Goal: Transaction & Acquisition: Purchase product/service

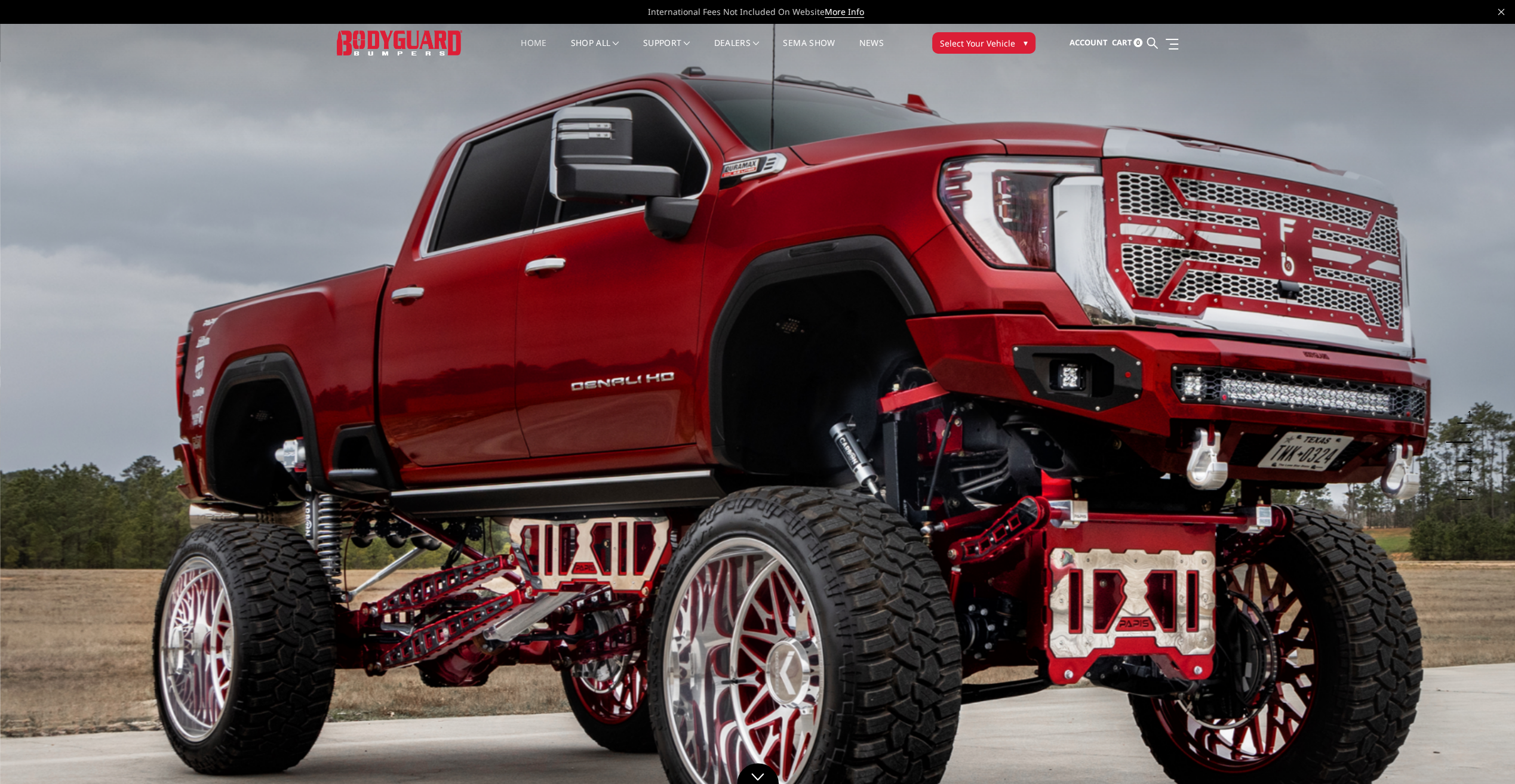
click at [135, 487] on img at bounding box center [758, 449] width 1515 height 851
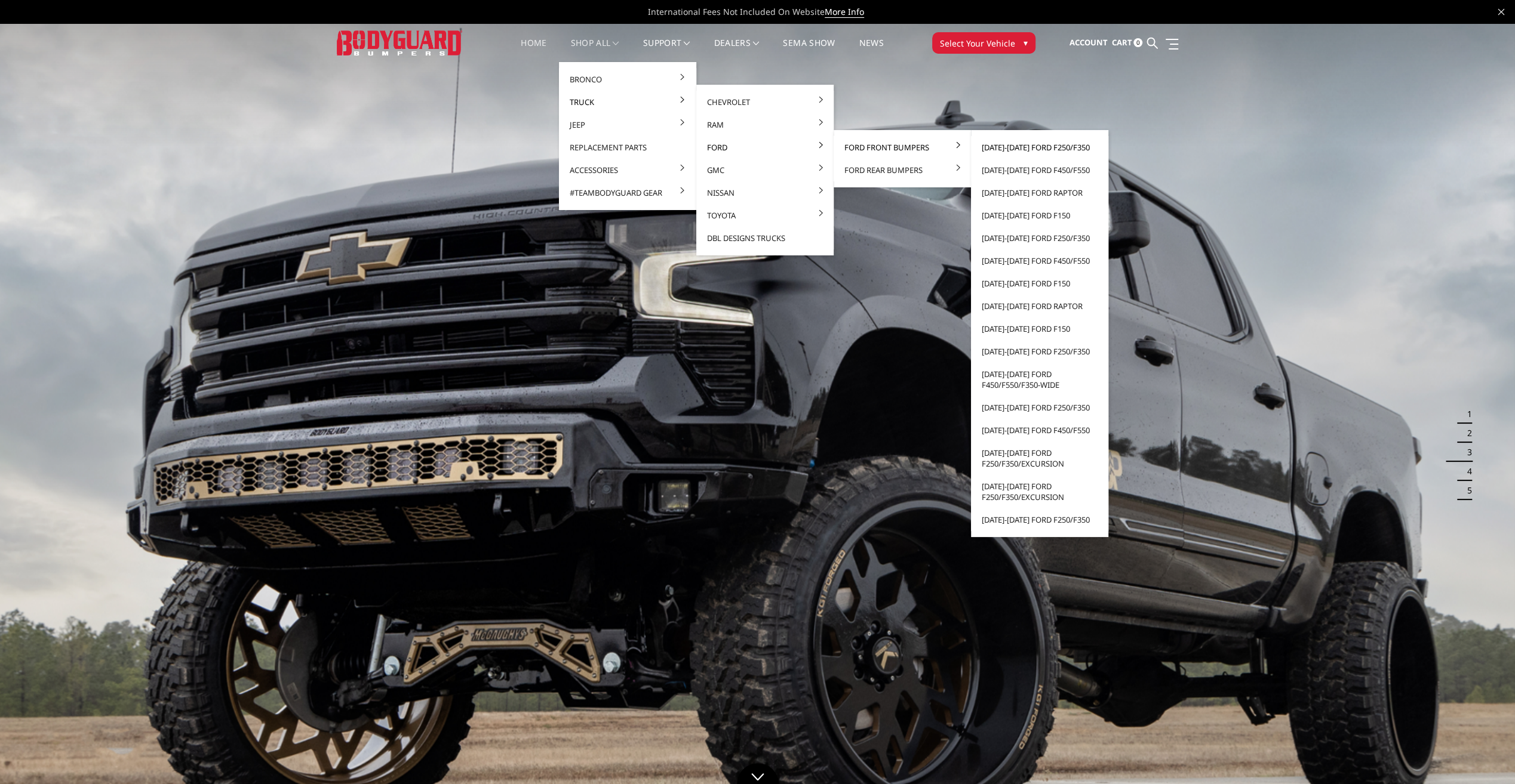
click at [1008, 148] on link "[DATE]-[DATE] Ford F250/F350" at bounding box center [1039, 148] width 128 height 22
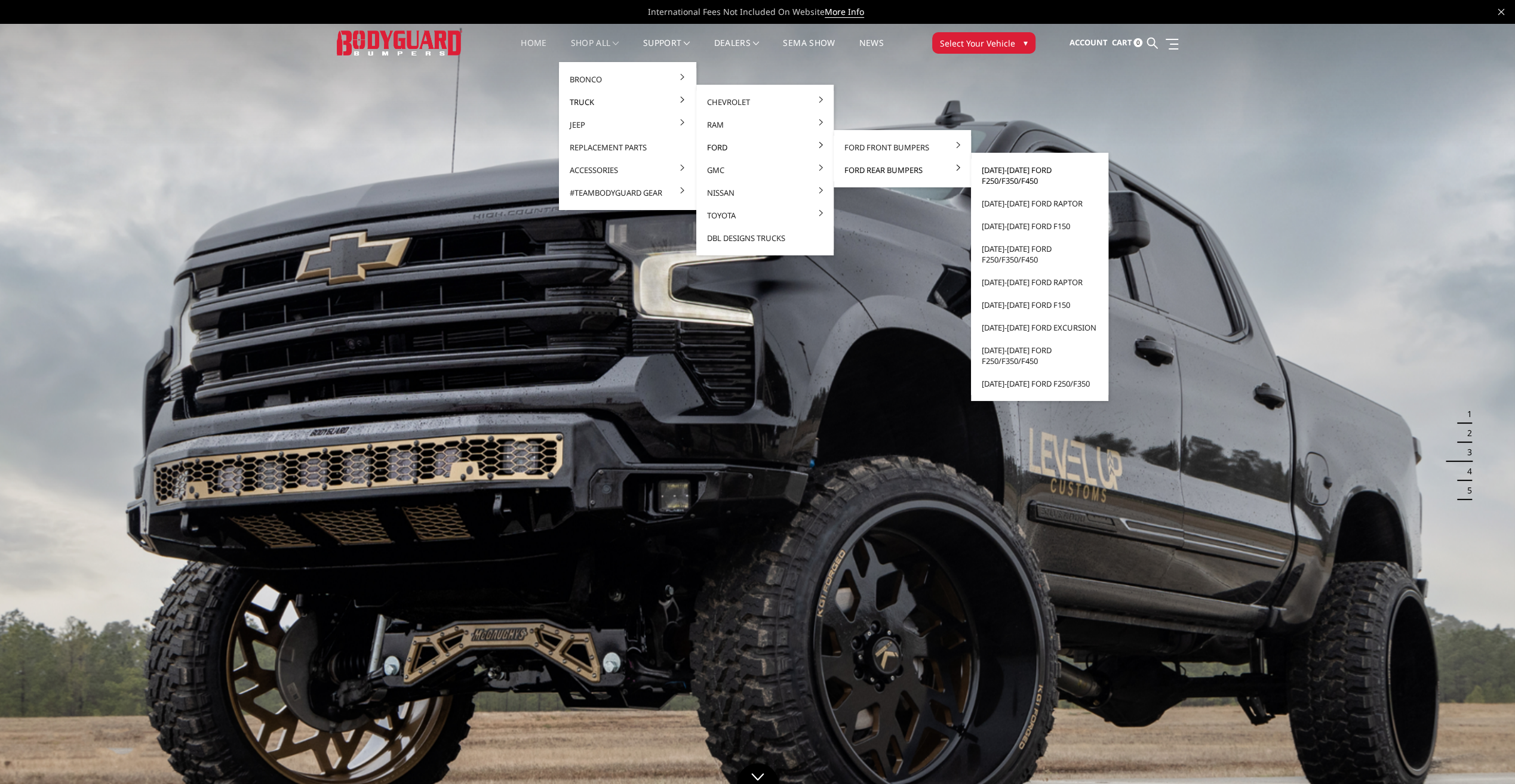
click at [1003, 177] on link "[DATE]-[DATE] Ford F250/F350/F450" at bounding box center [1039, 175] width 128 height 34
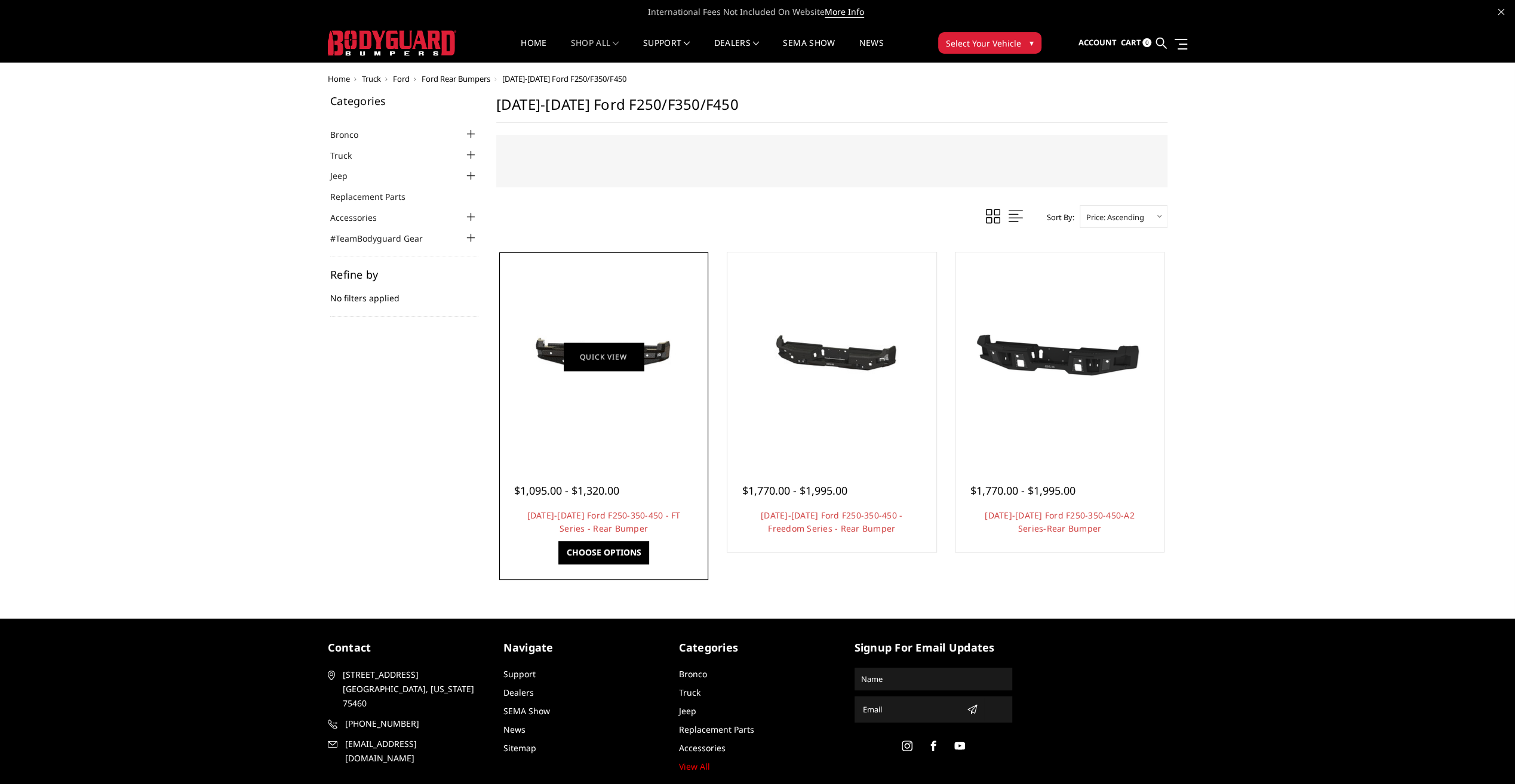
click at [611, 363] on link "Quick view" at bounding box center [603, 356] width 80 height 28
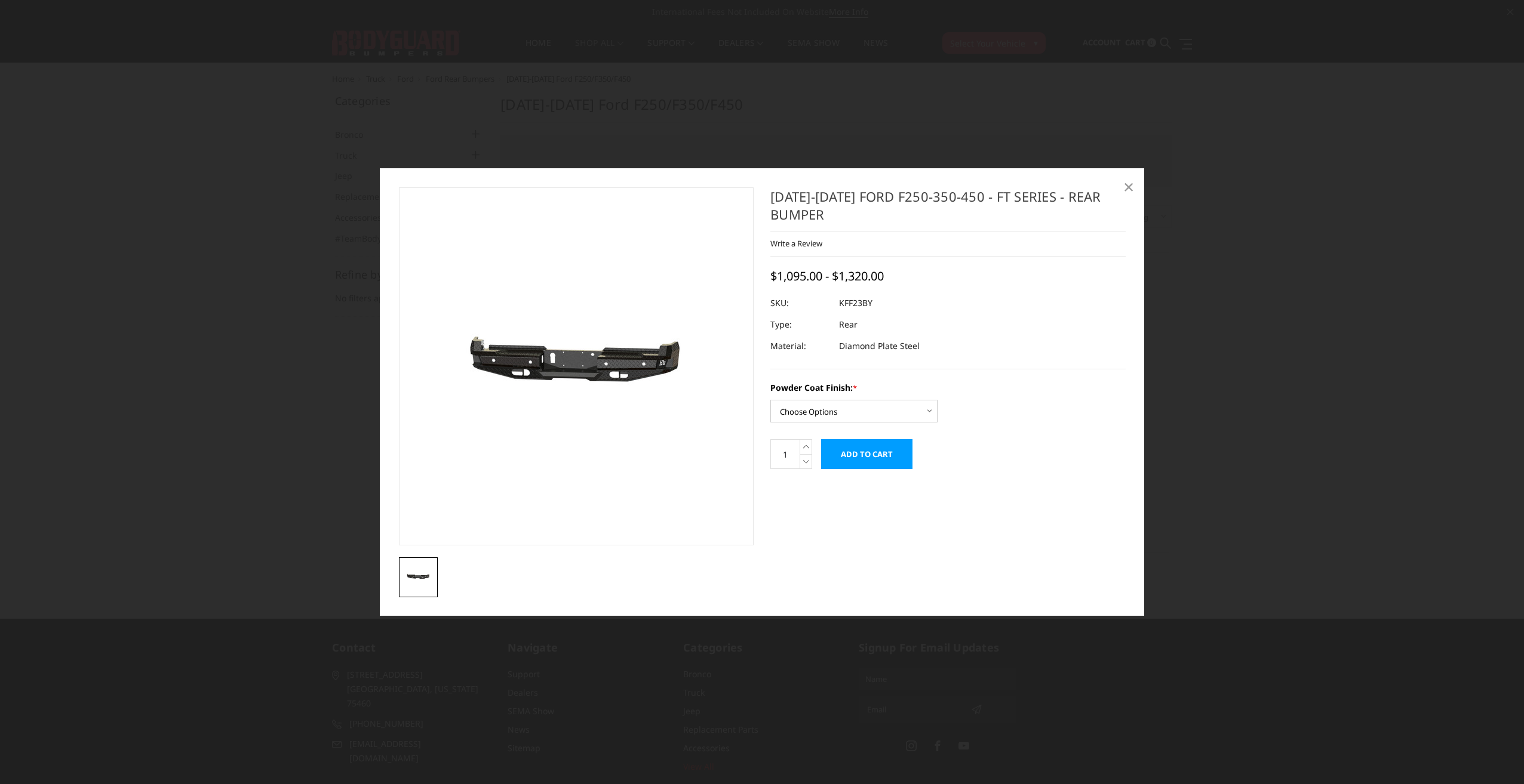
click at [1131, 187] on span "×" at bounding box center [1128, 186] width 10 height 25
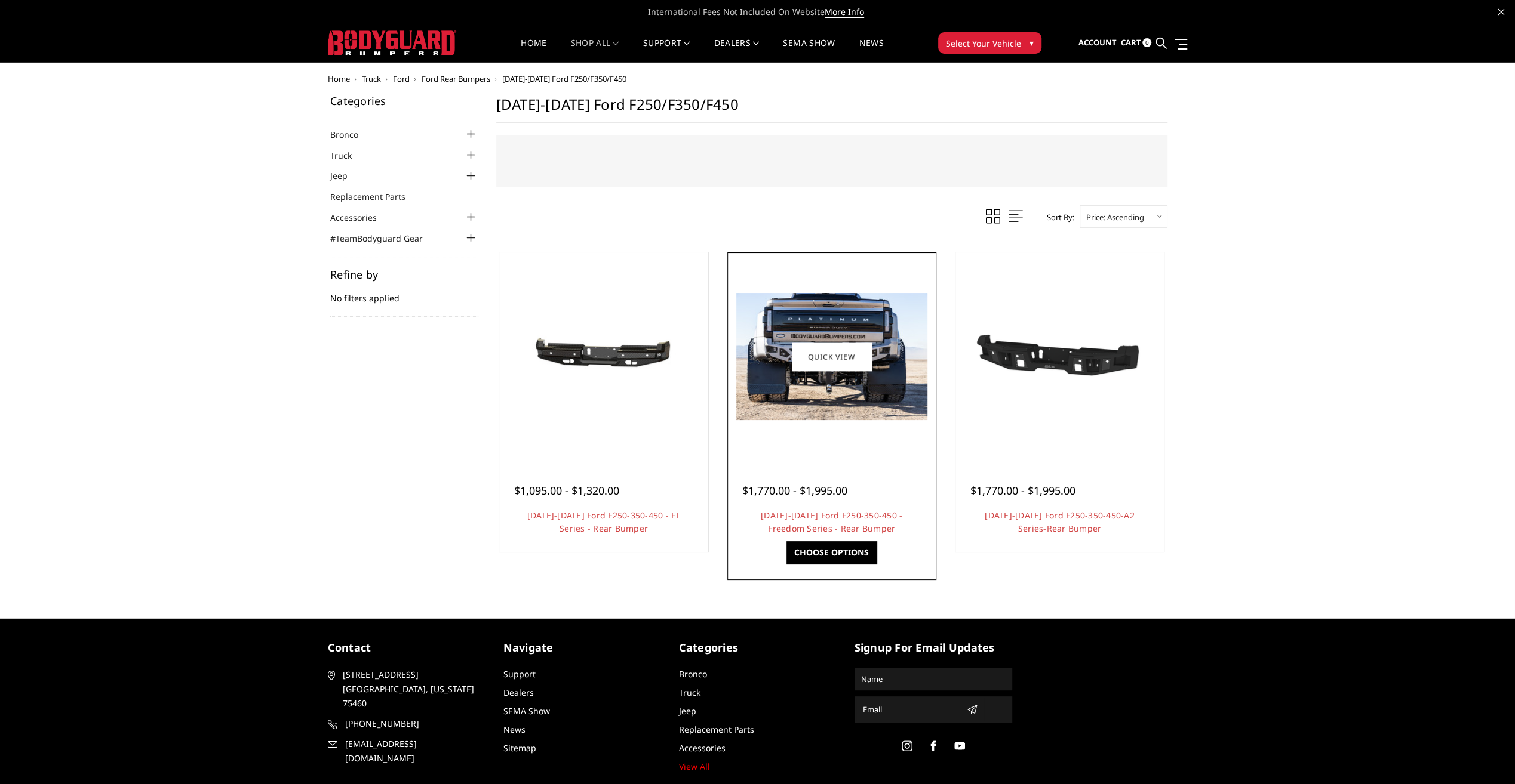
click at [862, 327] on img at bounding box center [832, 356] width 191 height 127
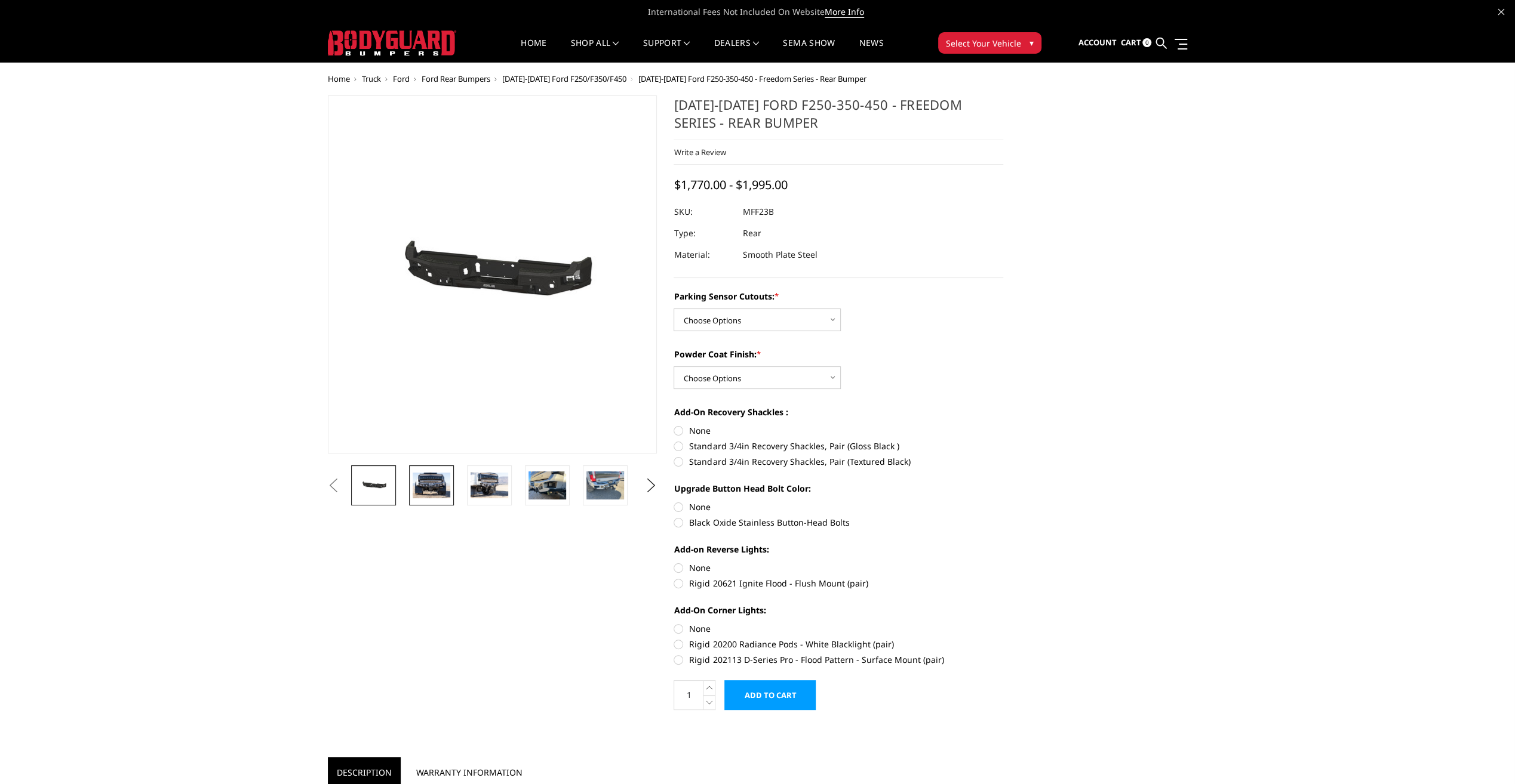
click at [420, 496] on img at bounding box center [432, 484] width 37 height 25
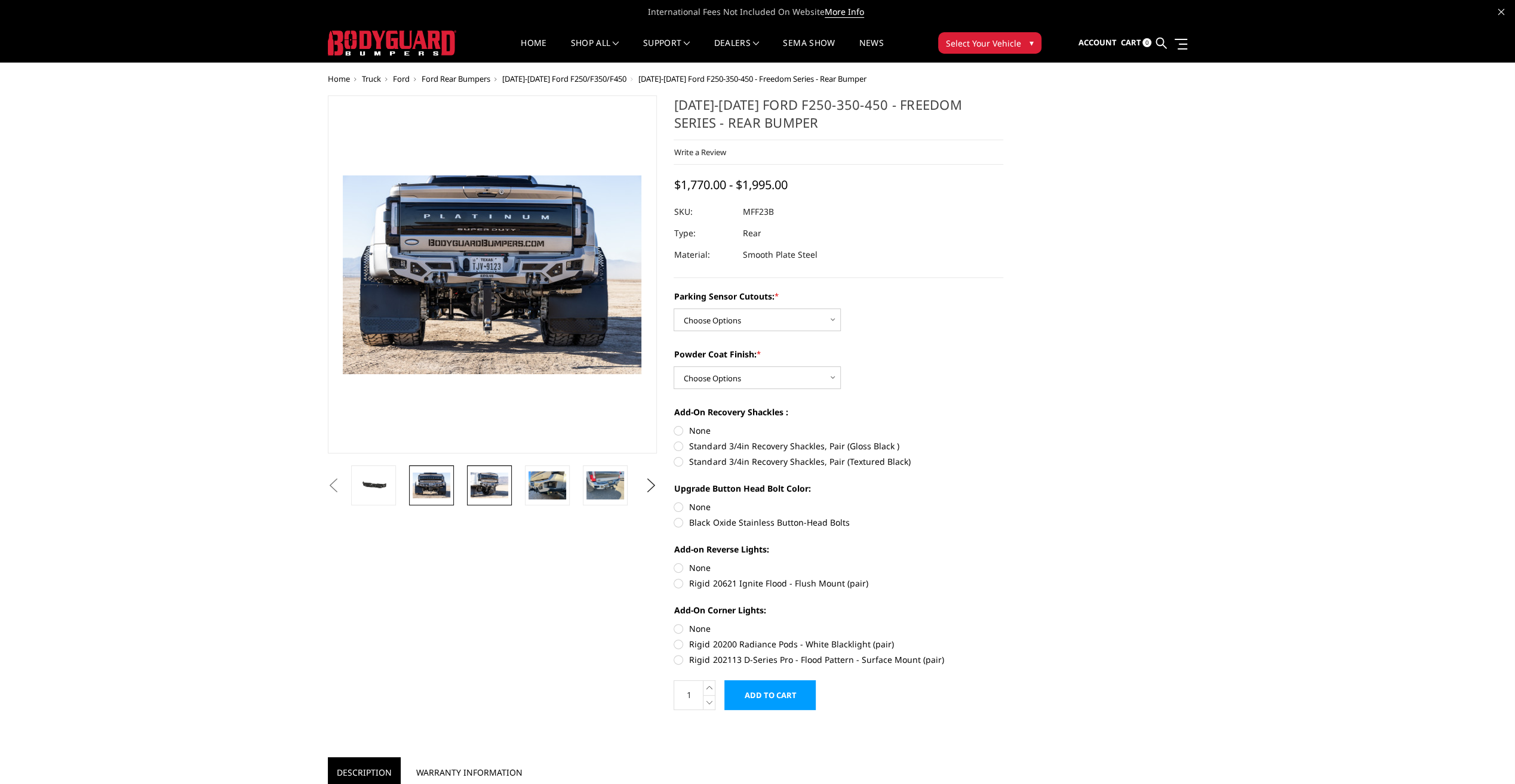
click at [490, 500] on link at bounding box center [489, 485] width 45 height 40
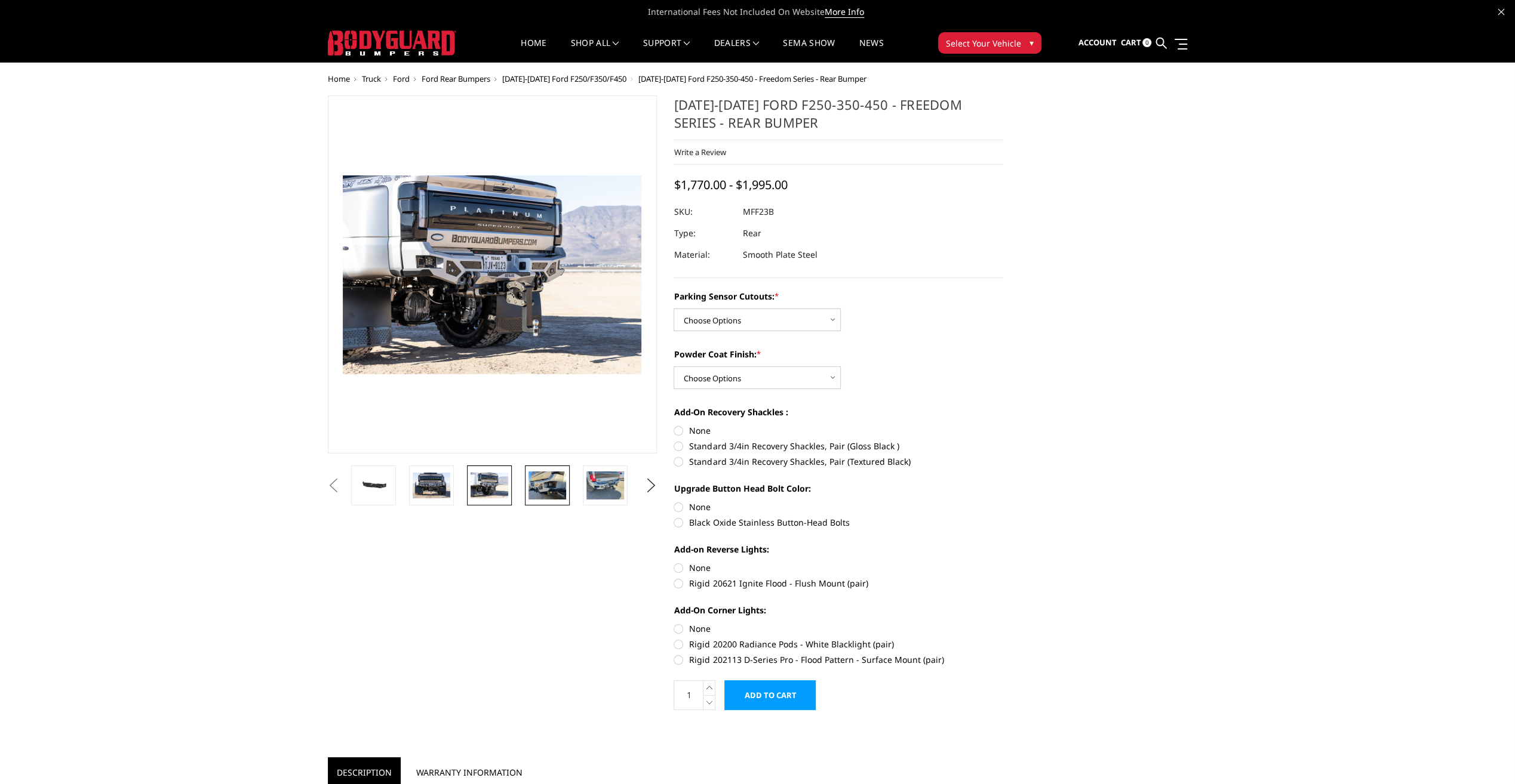
click at [527, 478] on link at bounding box center [548, 485] width 45 height 40
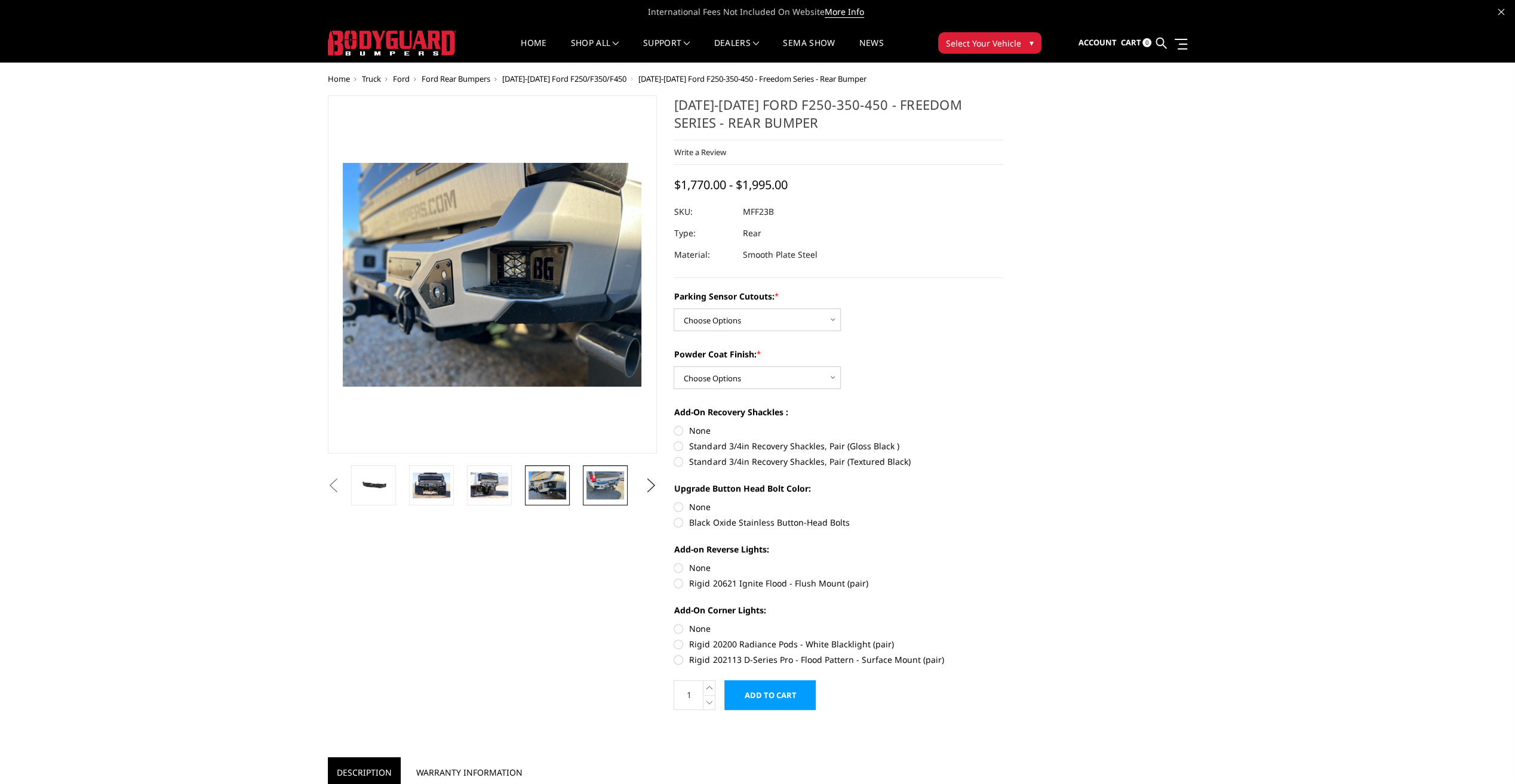
click at [610, 478] on img at bounding box center [605, 485] width 37 height 28
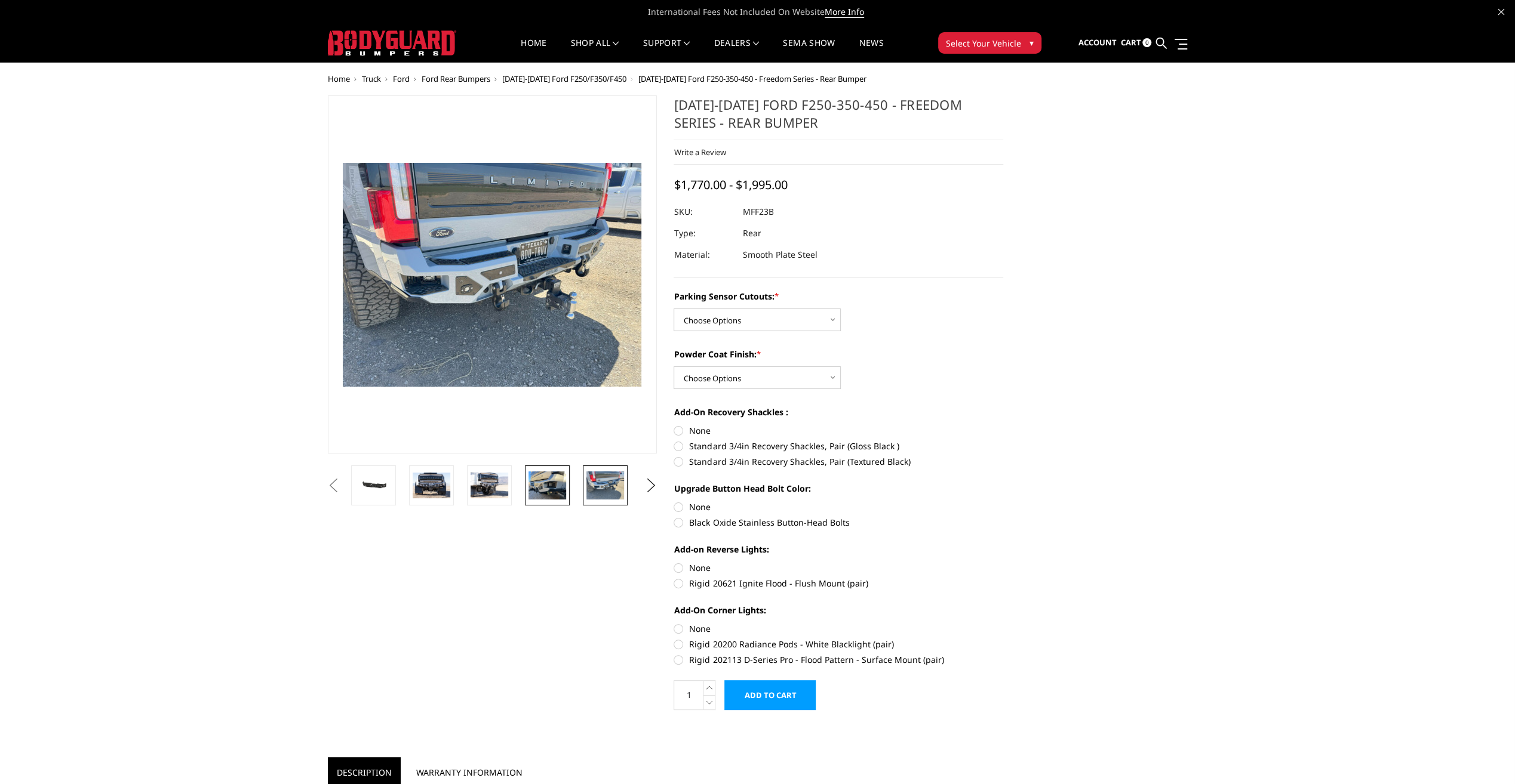
click at [553, 483] on img at bounding box center [547, 485] width 37 height 28
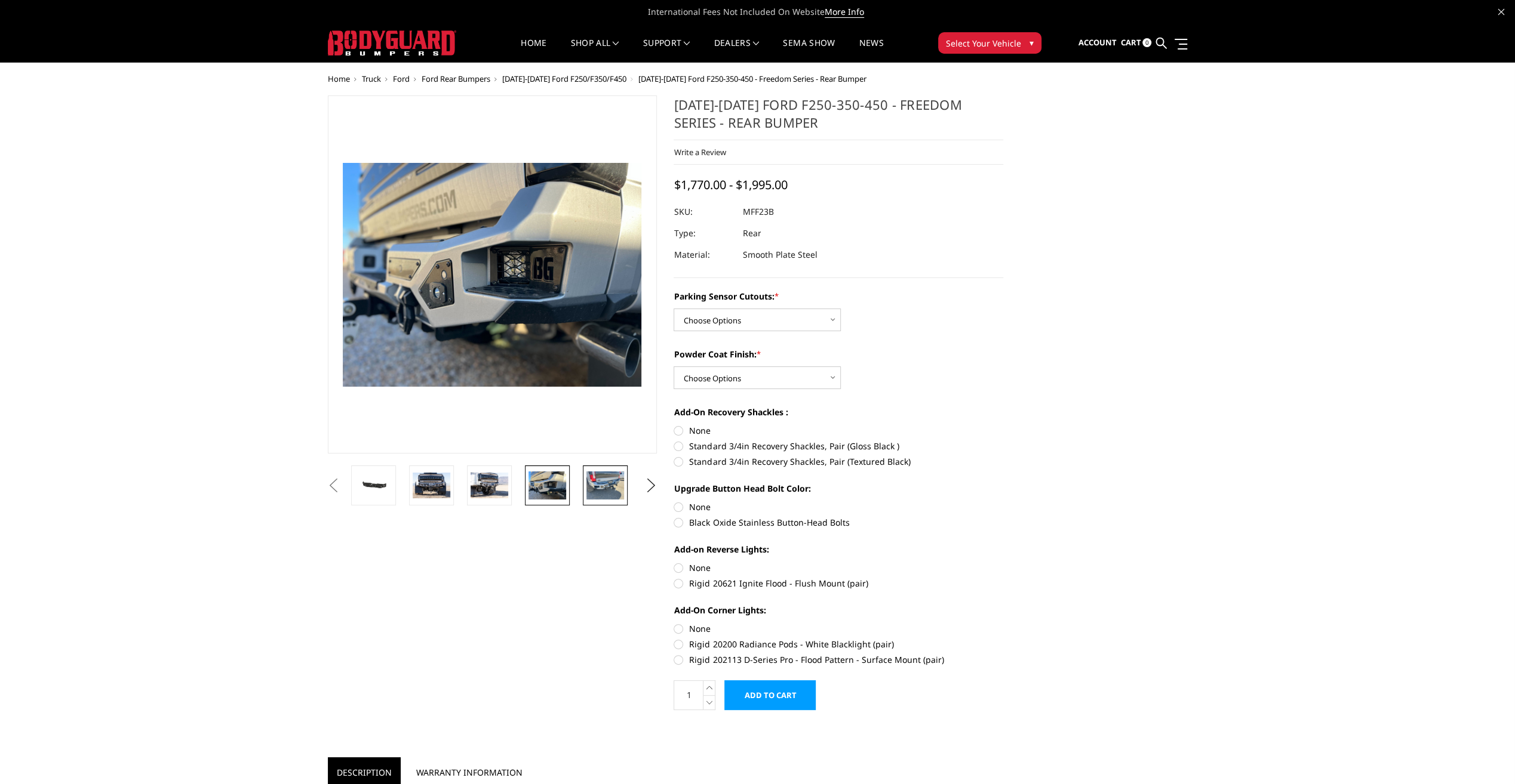
click at [595, 482] on img at bounding box center [605, 485] width 37 height 28
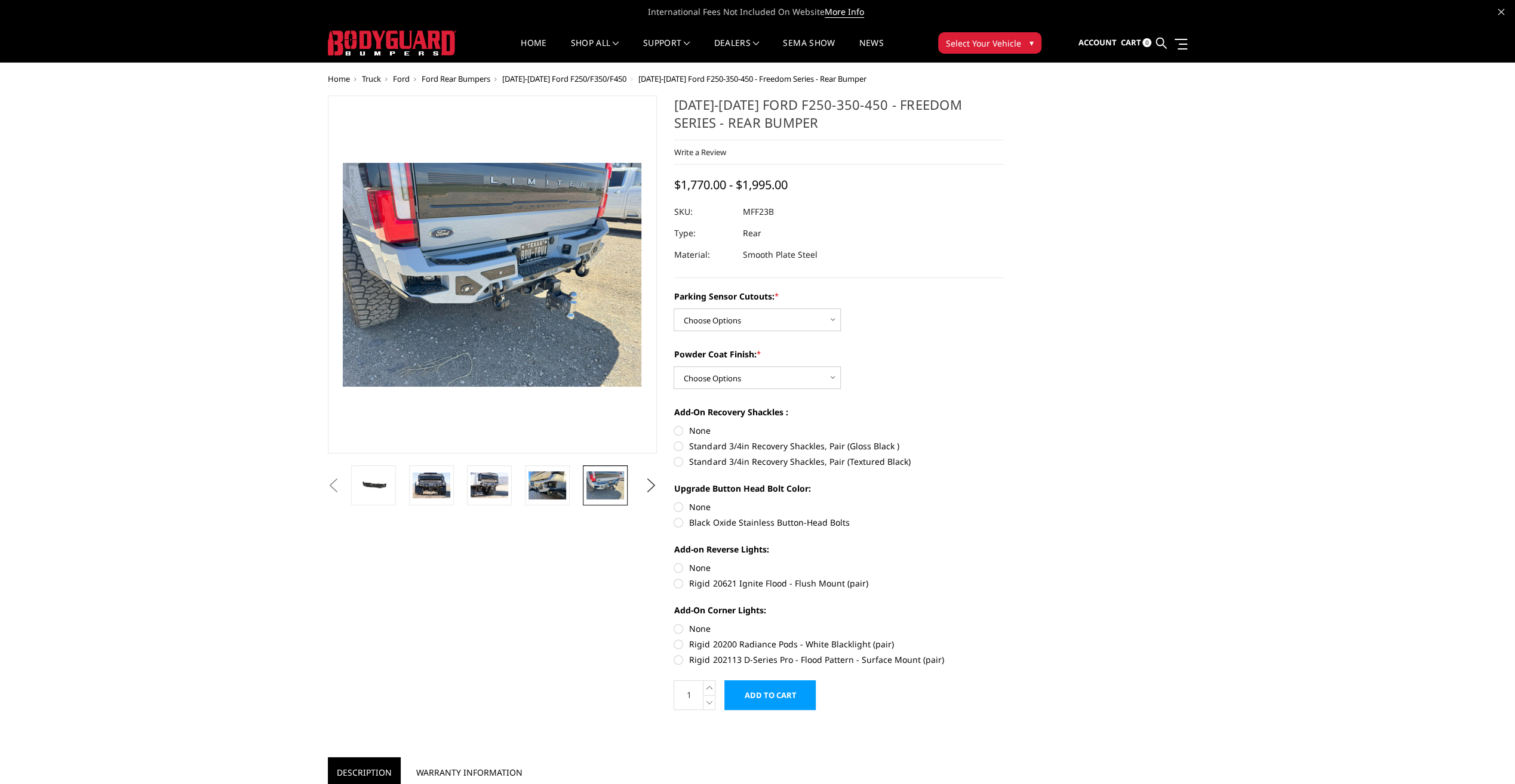
click at [573, 486] on li at bounding box center [551, 485] width 58 height 40
click at [537, 490] on img at bounding box center [547, 485] width 37 height 28
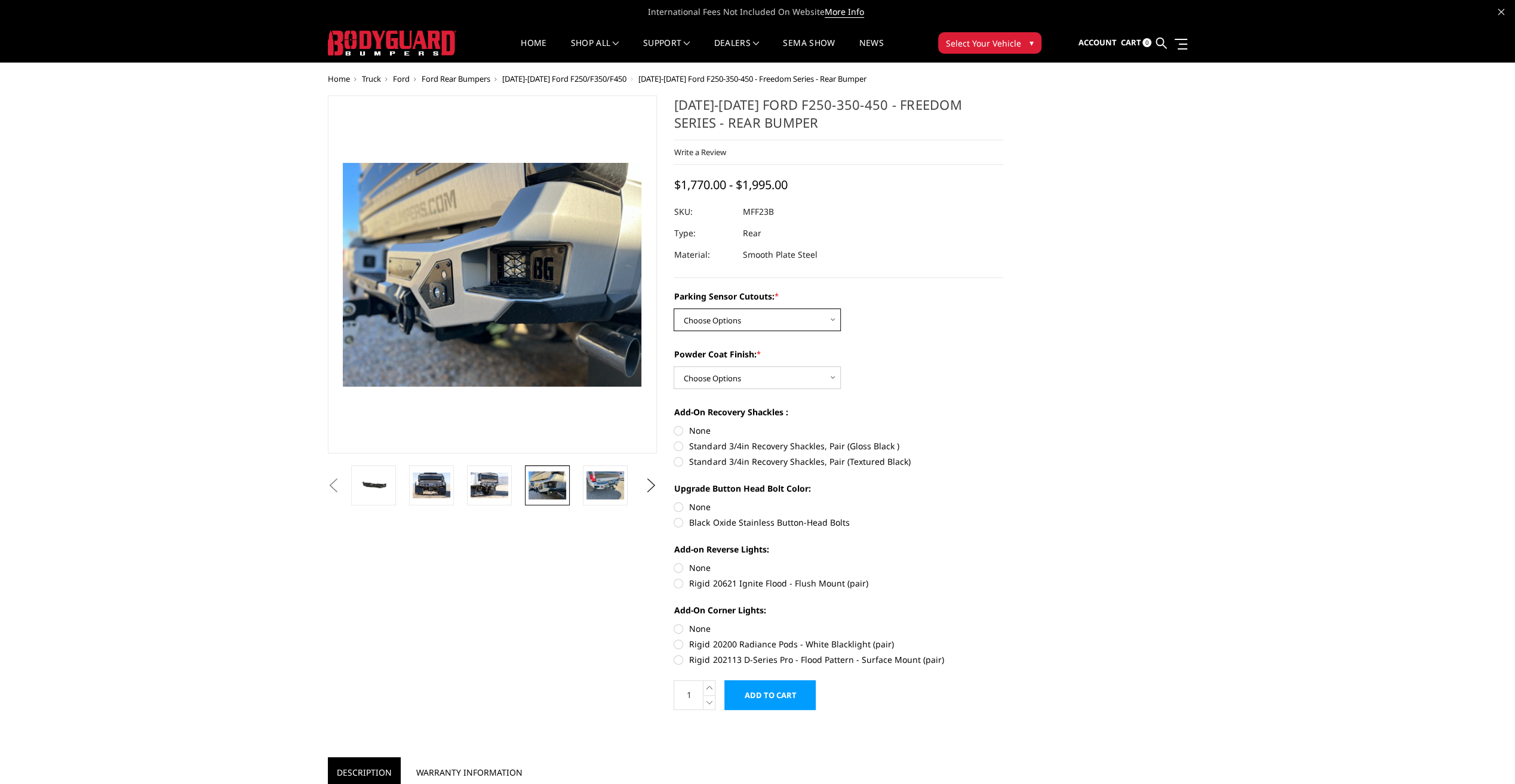
click at [805, 321] on select "Choose Options No - Without Parking Sensor Cutouts Yes - With Parking Sensor Cu…" at bounding box center [757, 320] width 167 height 22
select select "2559"
click at [674, 309] on select "Choose Options No - Without Parking Sensor Cutouts Yes - With Parking Sensor Cu…" at bounding box center [757, 320] width 167 height 22
click at [778, 375] on select "Choose Options Bare Metal Textured Black Powder Coat" at bounding box center [757, 377] width 167 height 22
select select "2560"
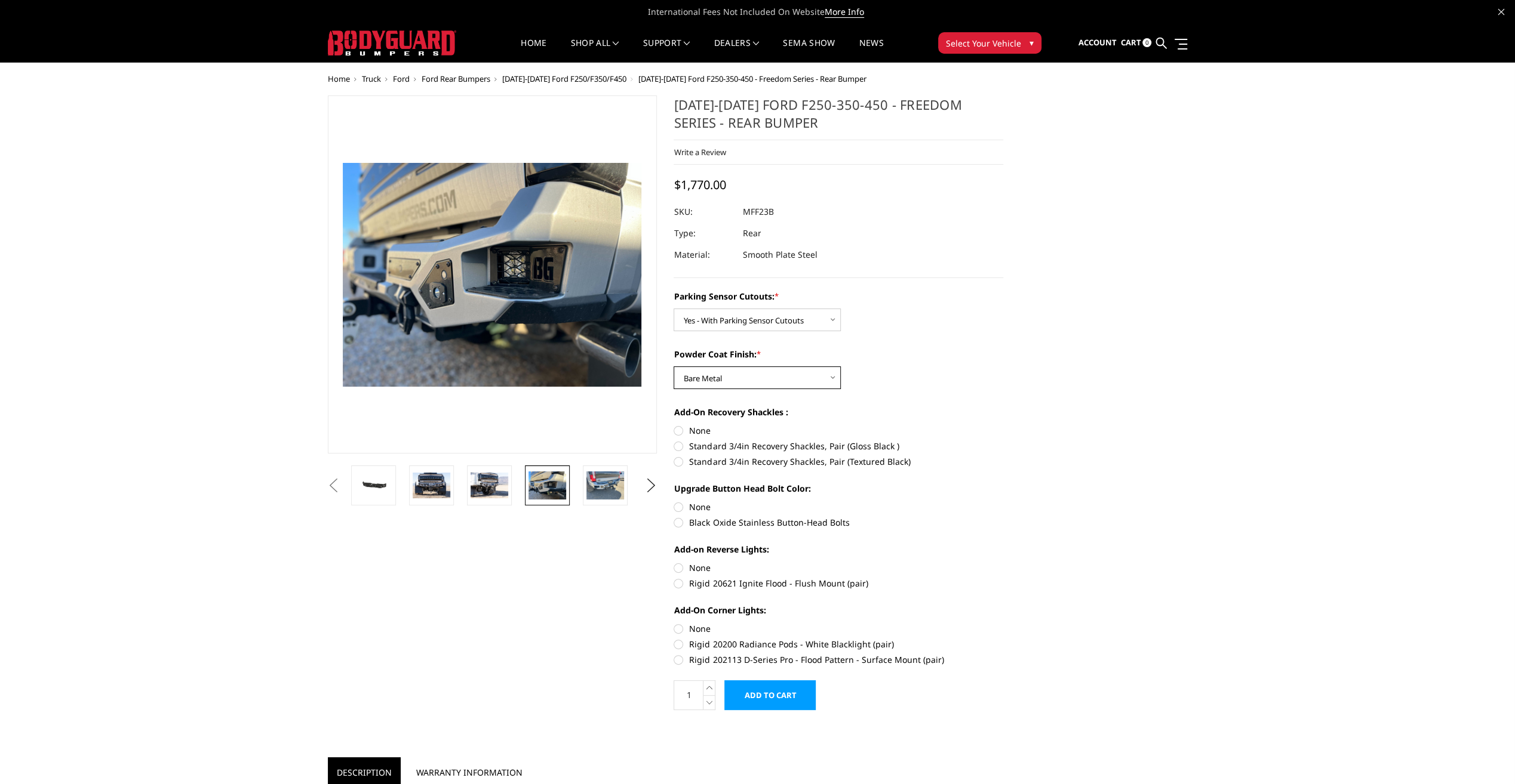
click at [674, 366] on select "Choose Options Bare Metal Textured Black Powder Coat" at bounding box center [757, 377] width 167 height 22
click at [677, 446] on label "Standard 3/4in Recovery Shackles, Pair (Gloss Black )" at bounding box center [838, 446] width 330 height 13
click at [1003, 425] on input "Standard 3/4in Recovery Shackles, Pair (Gloss Black )" at bounding box center [1003, 425] width 1 height 1
radio input "true"
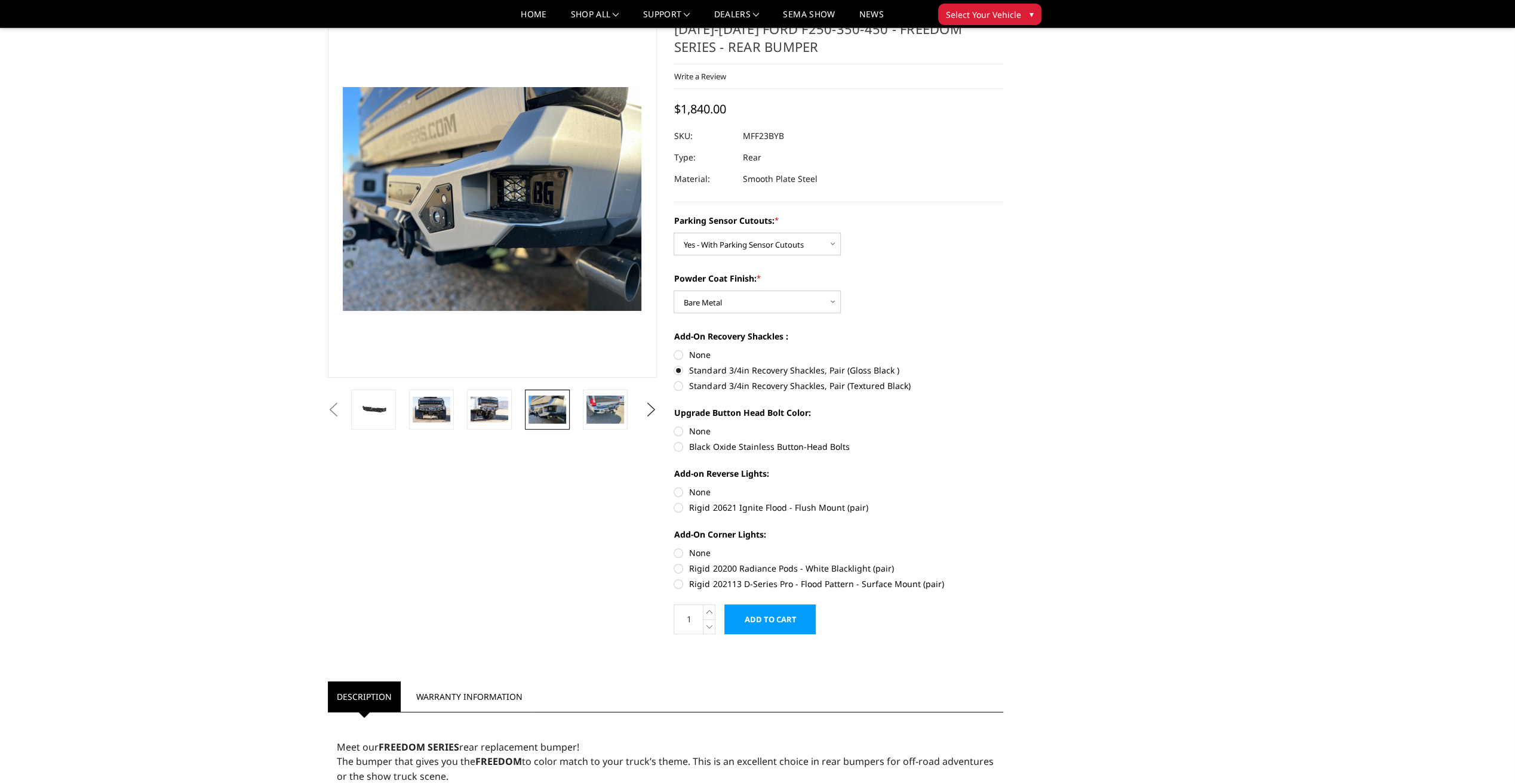
scroll to position [60, 0]
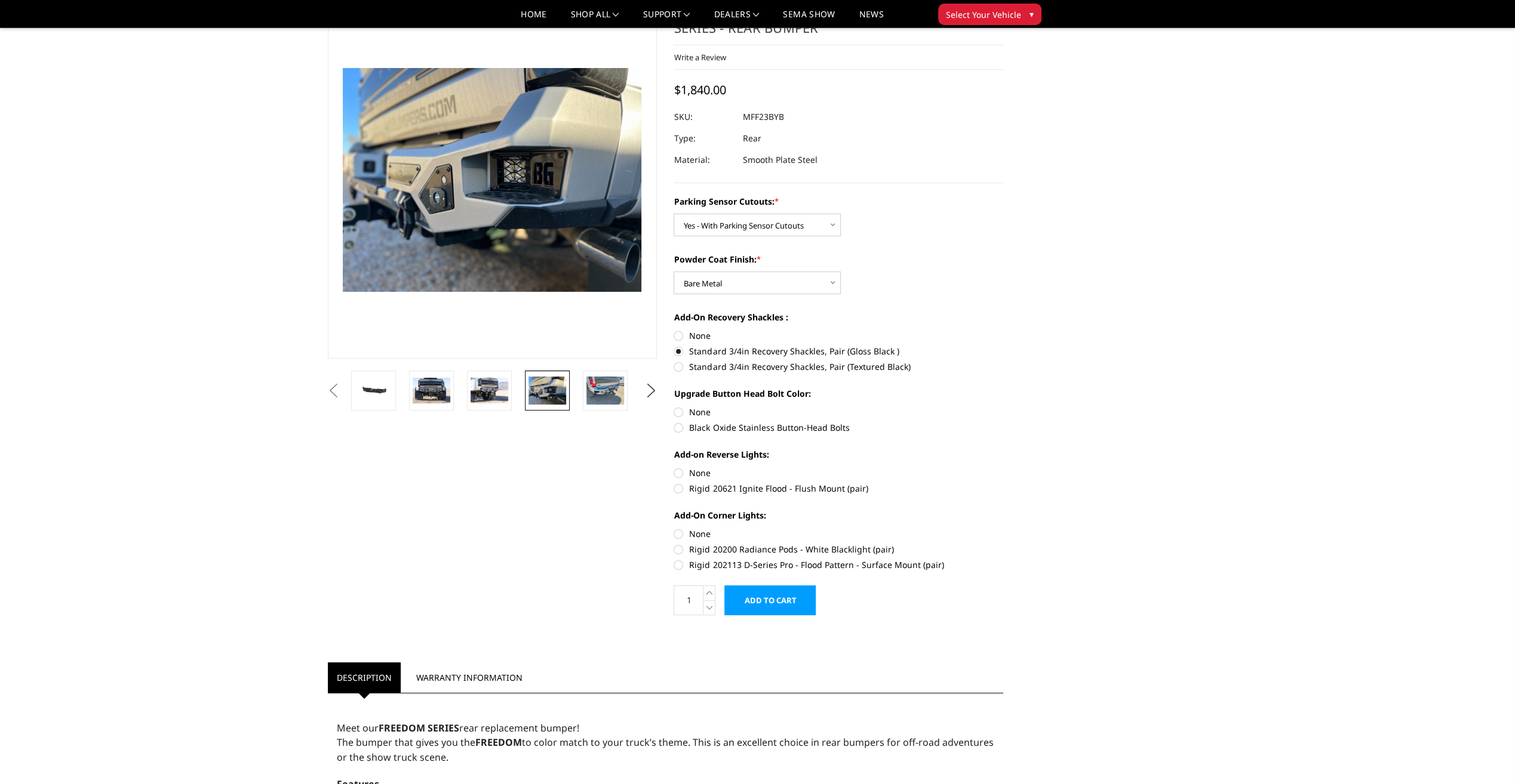
click at [678, 426] on label "Black Oxide Stainless Button-Head Bolts" at bounding box center [838, 428] width 330 height 13
click at [1003, 407] on input "Black Oxide Stainless Button-Head Bolts" at bounding box center [1003, 406] width 1 height 1
radio input "true"
click at [676, 488] on label "Rigid 20621 Ignite Flood - Flush Mount (pair)" at bounding box center [838, 488] width 330 height 13
click at [1003, 467] on input "Rigid 20621 Ignite Flood - Flush Mount (pair)" at bounding box center [1003, 467] width 1 height 1
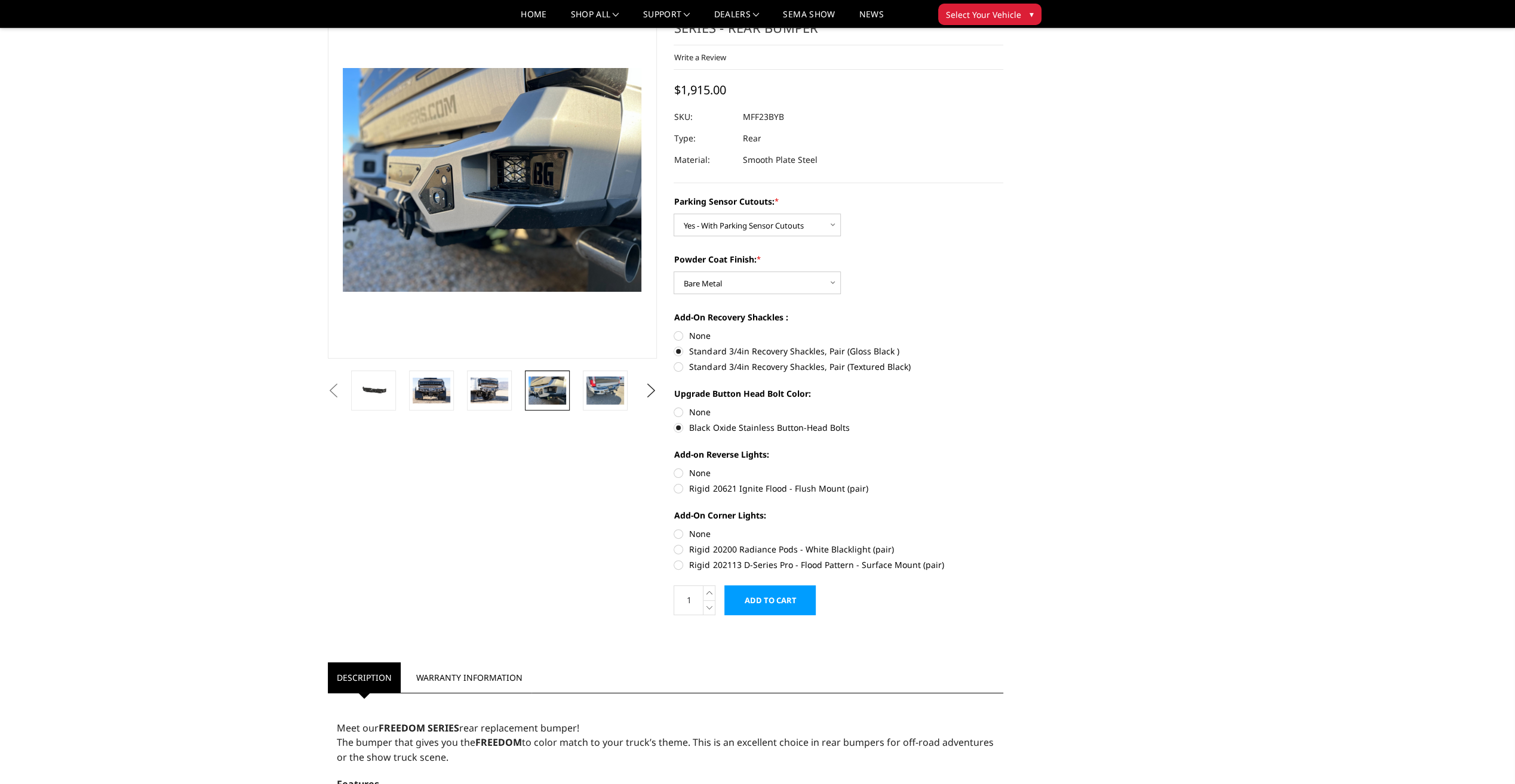
radio input "true"
click at [678, 490] on label "Rigid 20621 Ignite Flood - Flush Mount (pair)" at bounding box center [838, 488] width 330 height 13
click at [1003, 467] on input "Rigid 20621 Ignite Flood - Flush Mount (pair)" at bounding box center [1003, 467] width 1 height 1
click at [681, 472] on label "None" at bounding box center [838, 472] width 330 height 13
click at [674, 467] on input "None" at bounding box center [674, 467] width 1 height 1
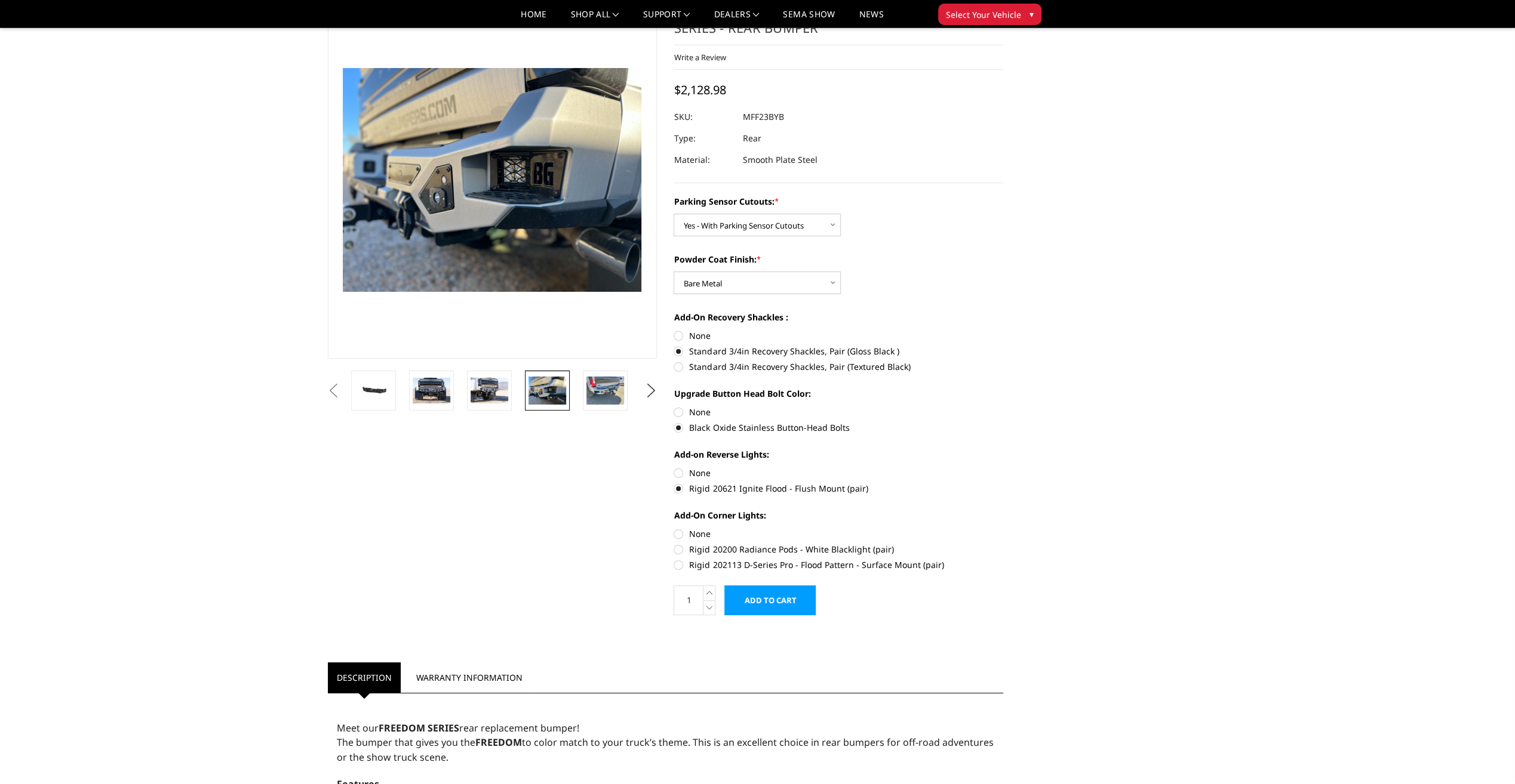
radio input "true"
click at [677, 488] on label "Rigid 20621 Ignite Flood - Flush Mount (pair)" at bounding box center [838, 488] width 330 height 13
click at [1003, 467] on input "Rigid 20621 Ignite Flood - Flush Mount (pair)" at bounding box center [1003, 467] width 1 height 1
radio input "true"
click at [676, 547] on label "Rigid 20200 Radiance Pods - White Blacklight (pair)" at bounding box center [838, 549] width 330 height 13
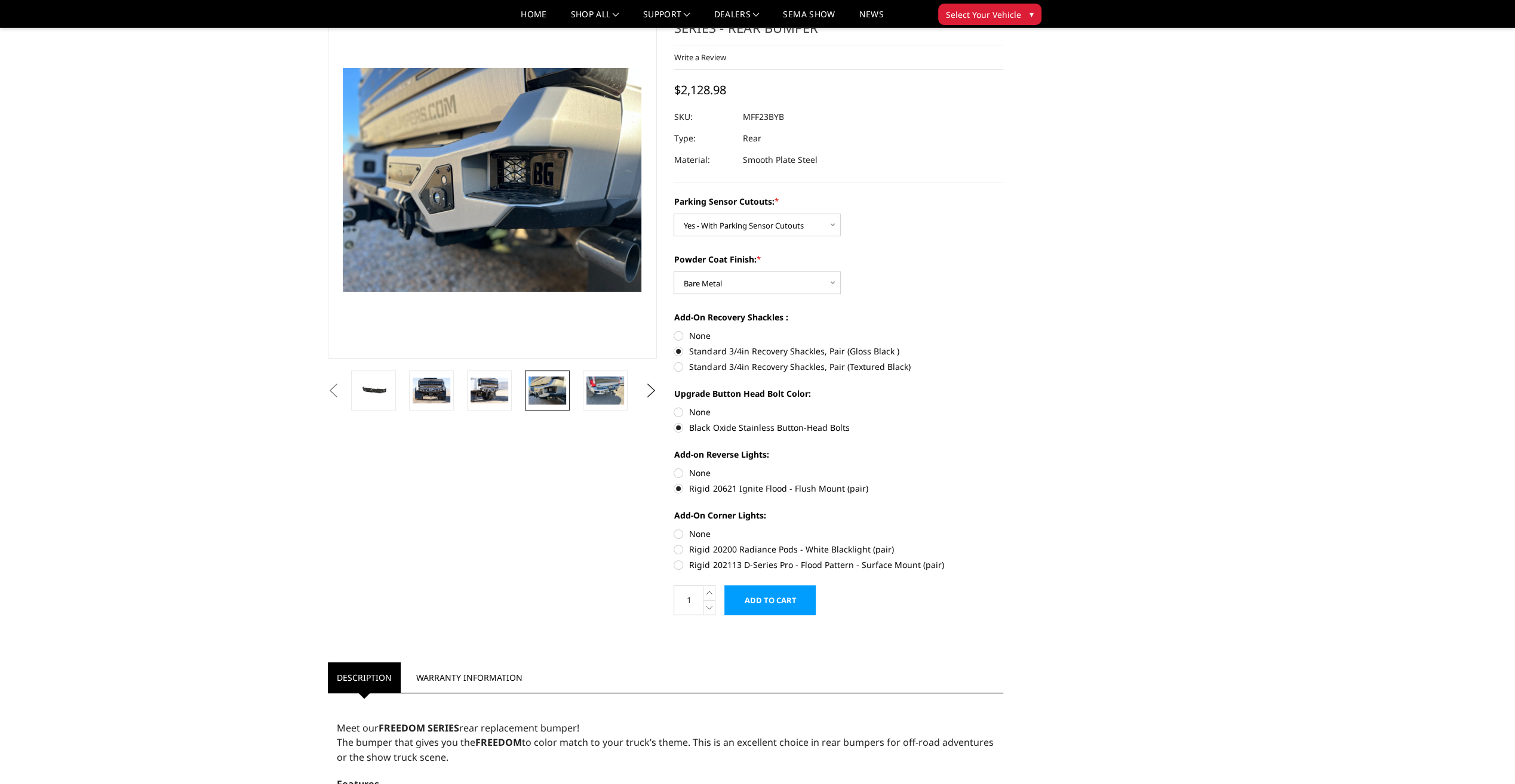
click at [1003, 528] on input "Rigid 20200 Radiance Pods - White Blacklight (pair)" at bounding box center [1003, 528] width 1 height 1
radio input "true"
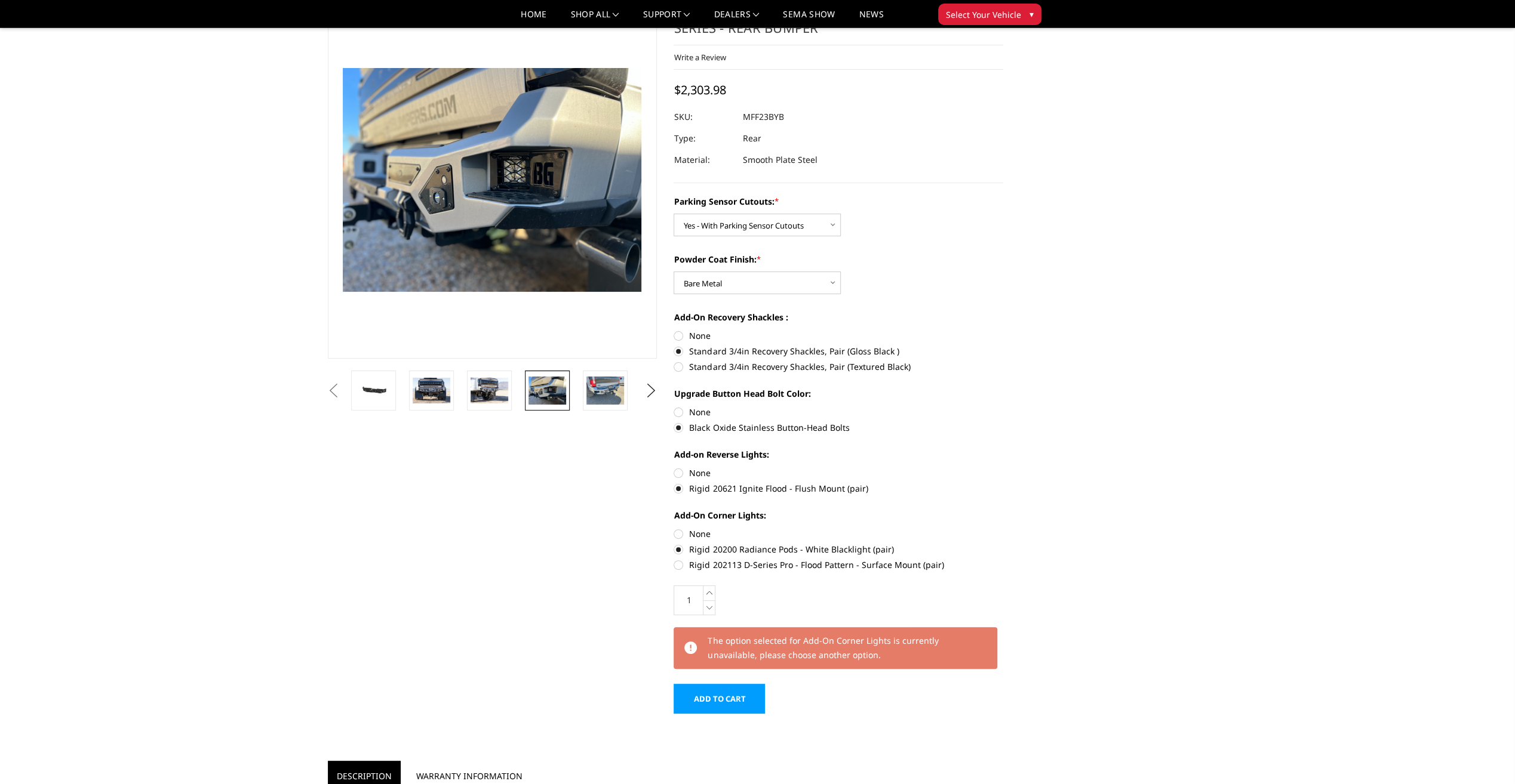
click at [677, 563] on label "Rigid 202113 D-Series Pro - Flood Pattern - Surface Mount (pair)" at bounding box center [838, 565] width 330 height 13
click at [1003, 544] on input "Rigid 202113 D-Series Pro - Flood Pattern - Surface Mount (pair)" at bounding box center [1003, 543] width 1 height 1
radio input "true"
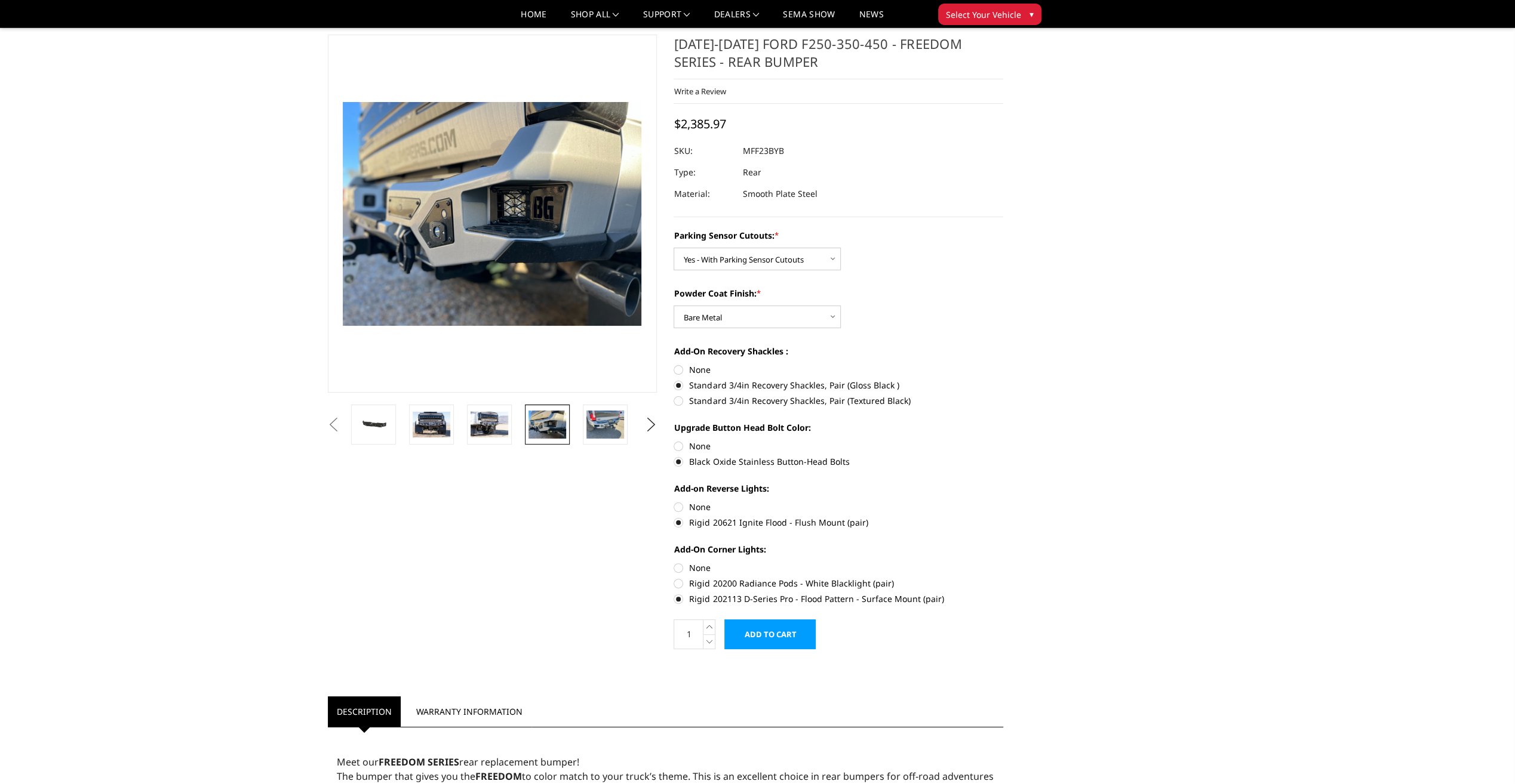
scroll to position [0, 0]
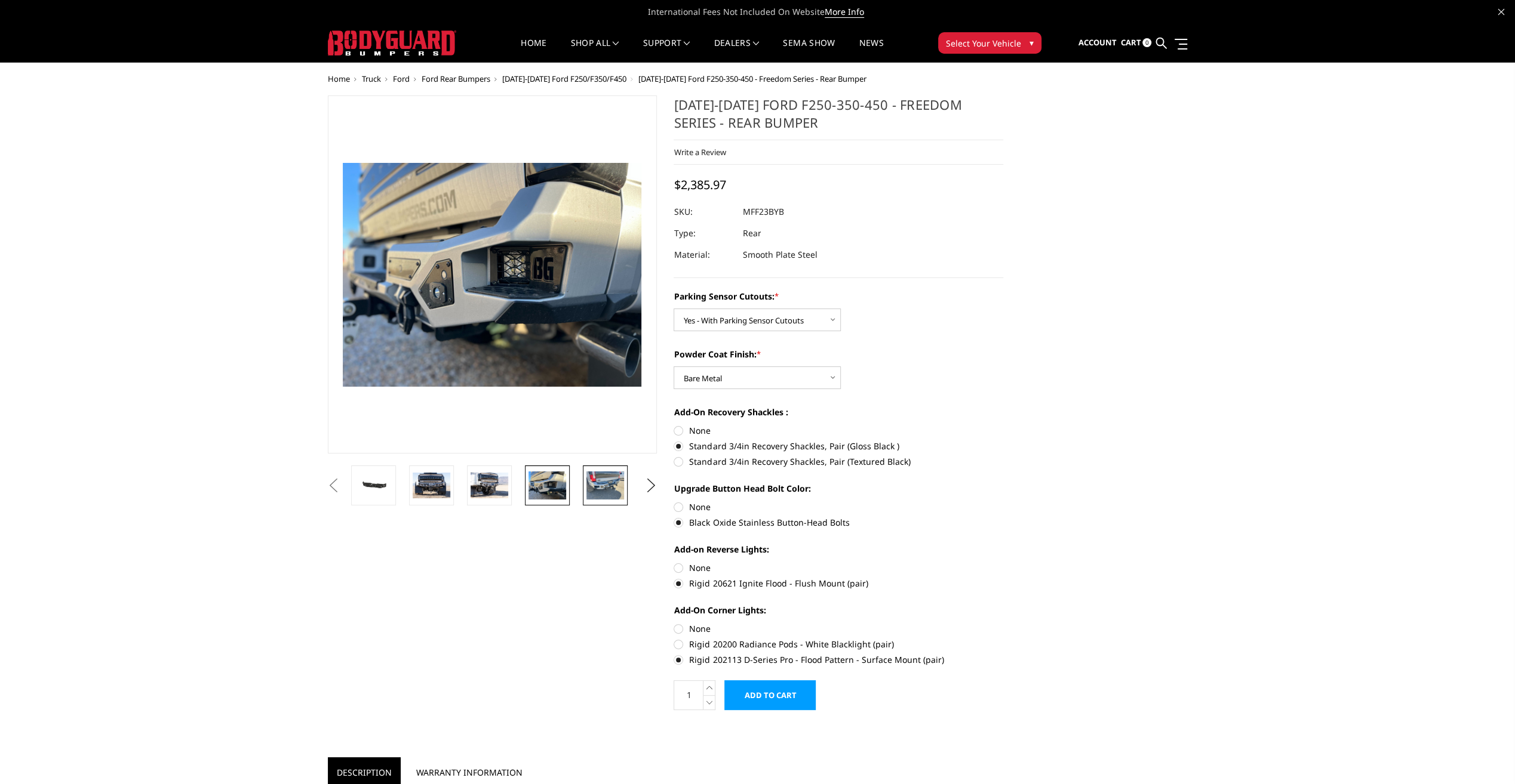
click at [604, 481] on img at bounding box center [605, 485] width 37 height 28
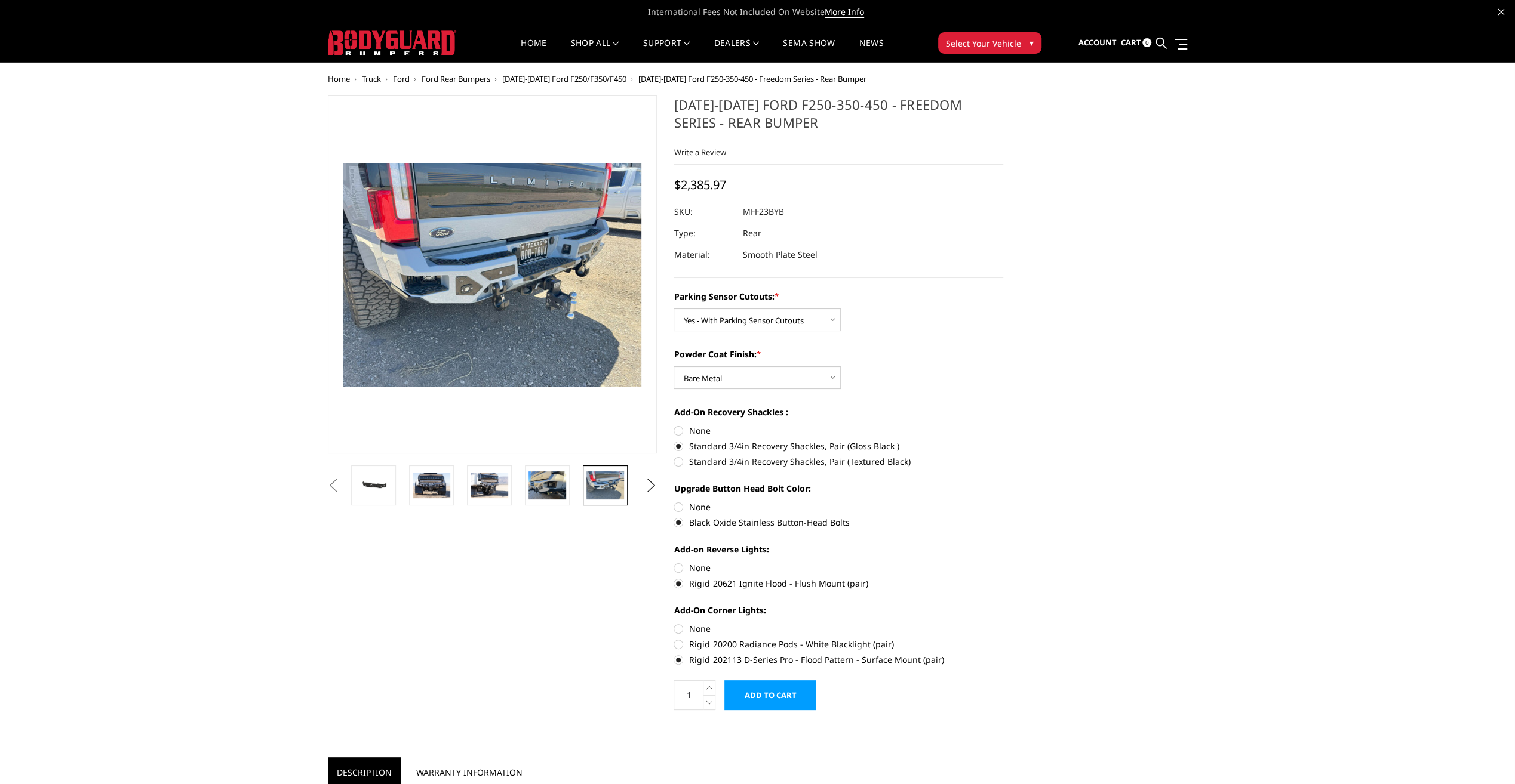
click at [764, 690] on input "Add to Cart" at bounding box center [770, 696] width 91 height 30
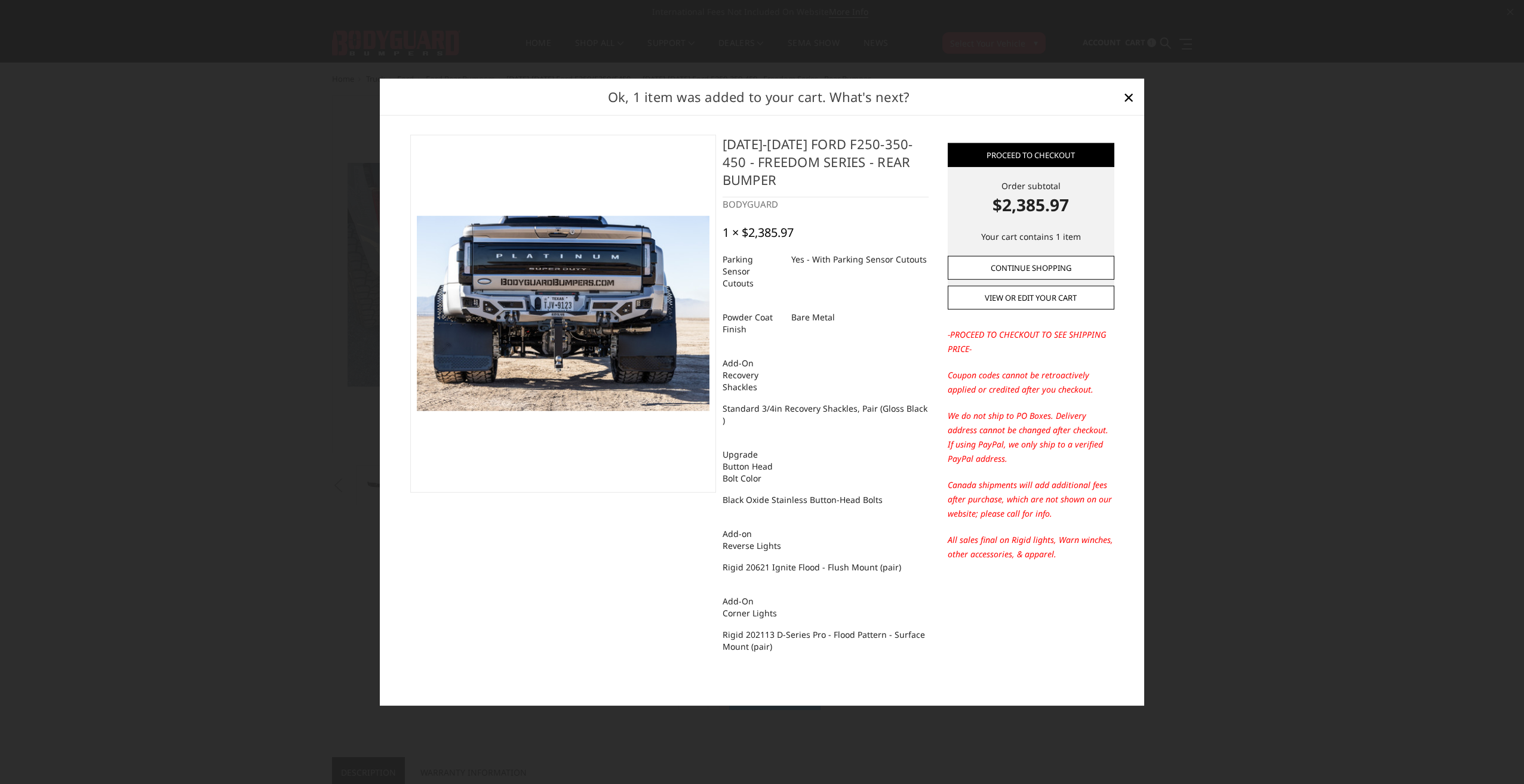
click at [1036, 277] on link "Continue Shopping" at bounding box center [1031, 267] width 166 height 24
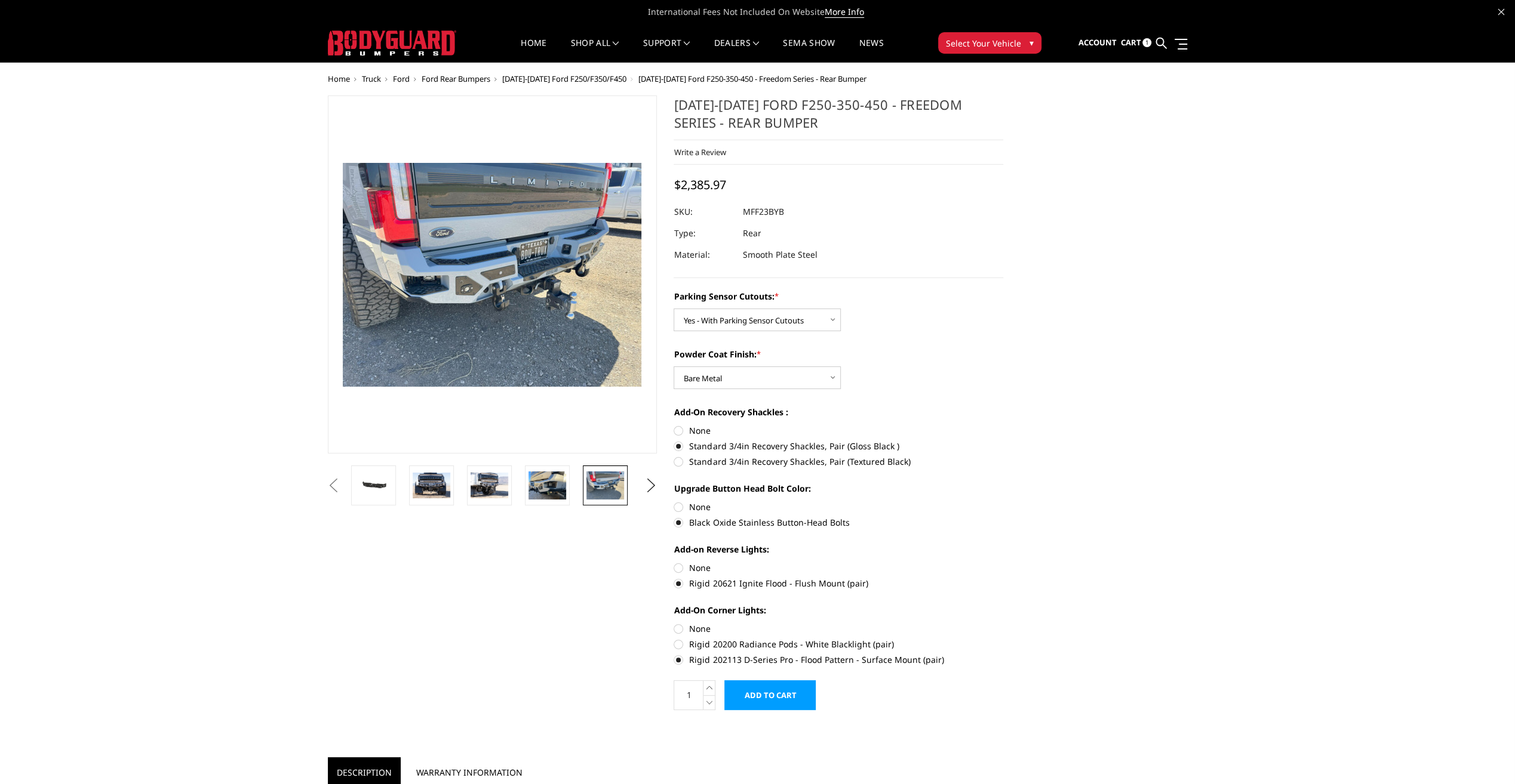
click at [406, 80] on span "Ford" at bounding box center [401, 79] width 16 height 10
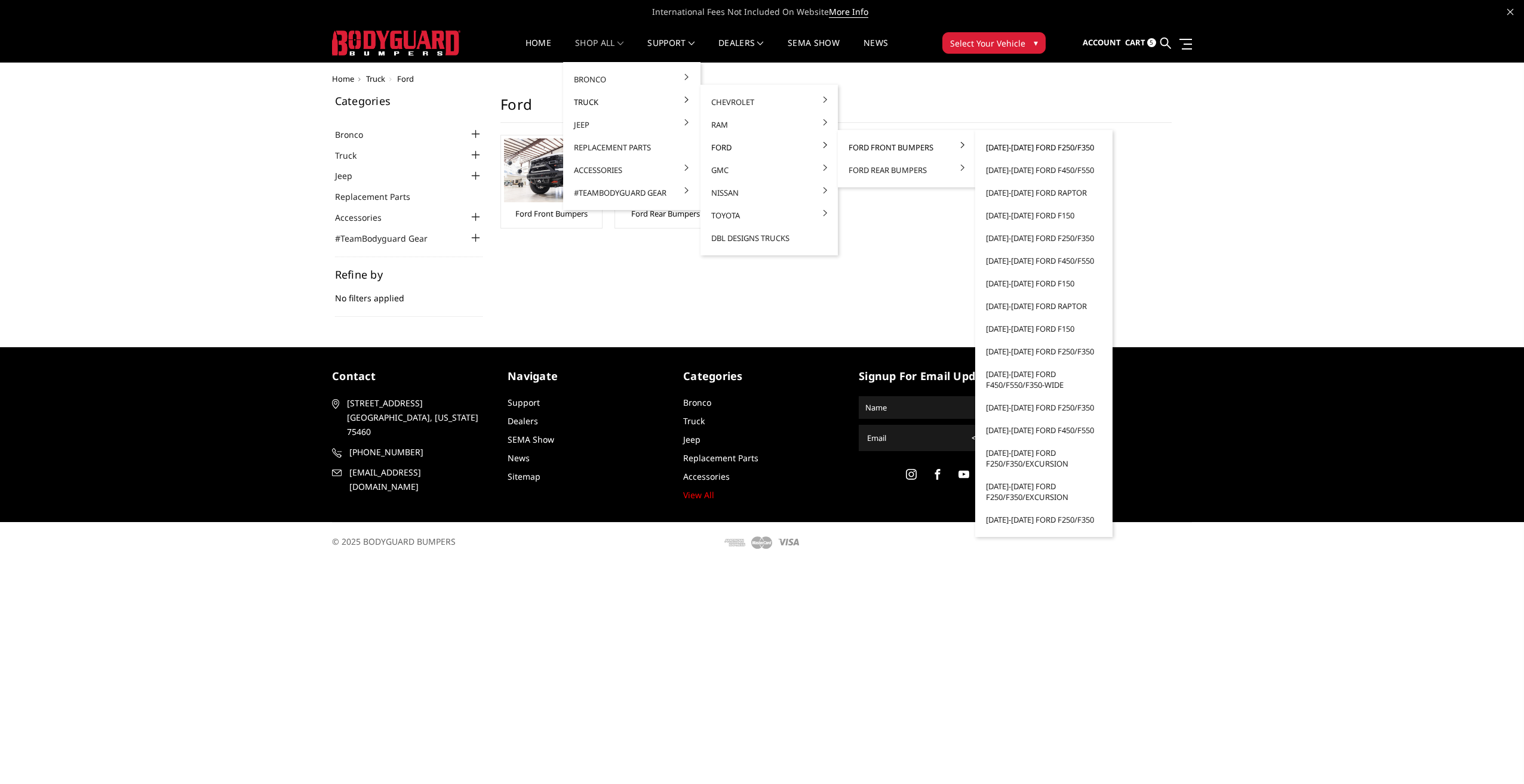
click at [1021, 145] on link "[DATE]-[DATE] Ford F250/F350" at bounding box center [1044, 148] width 128 height 22
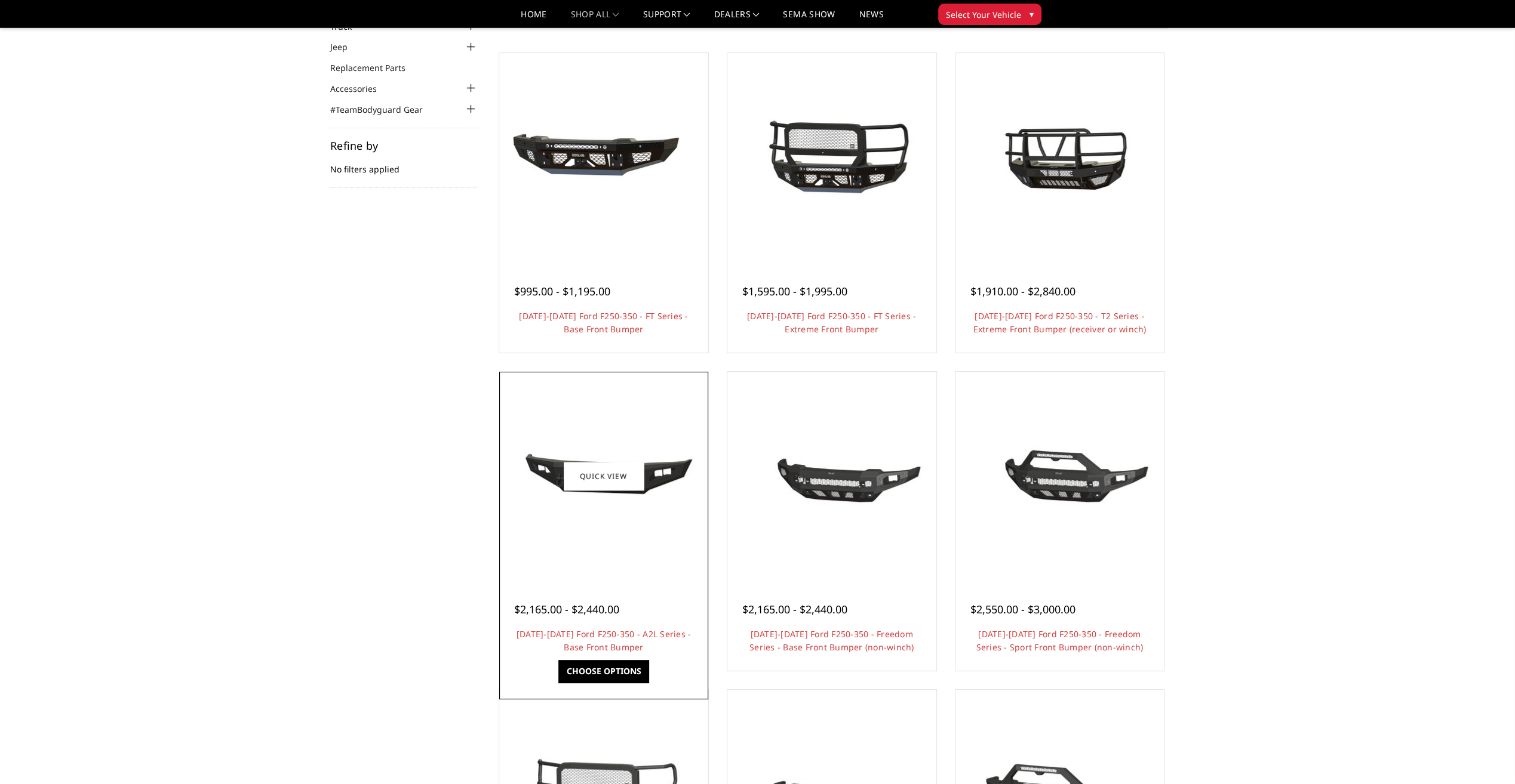
scroll to position [60, 0]
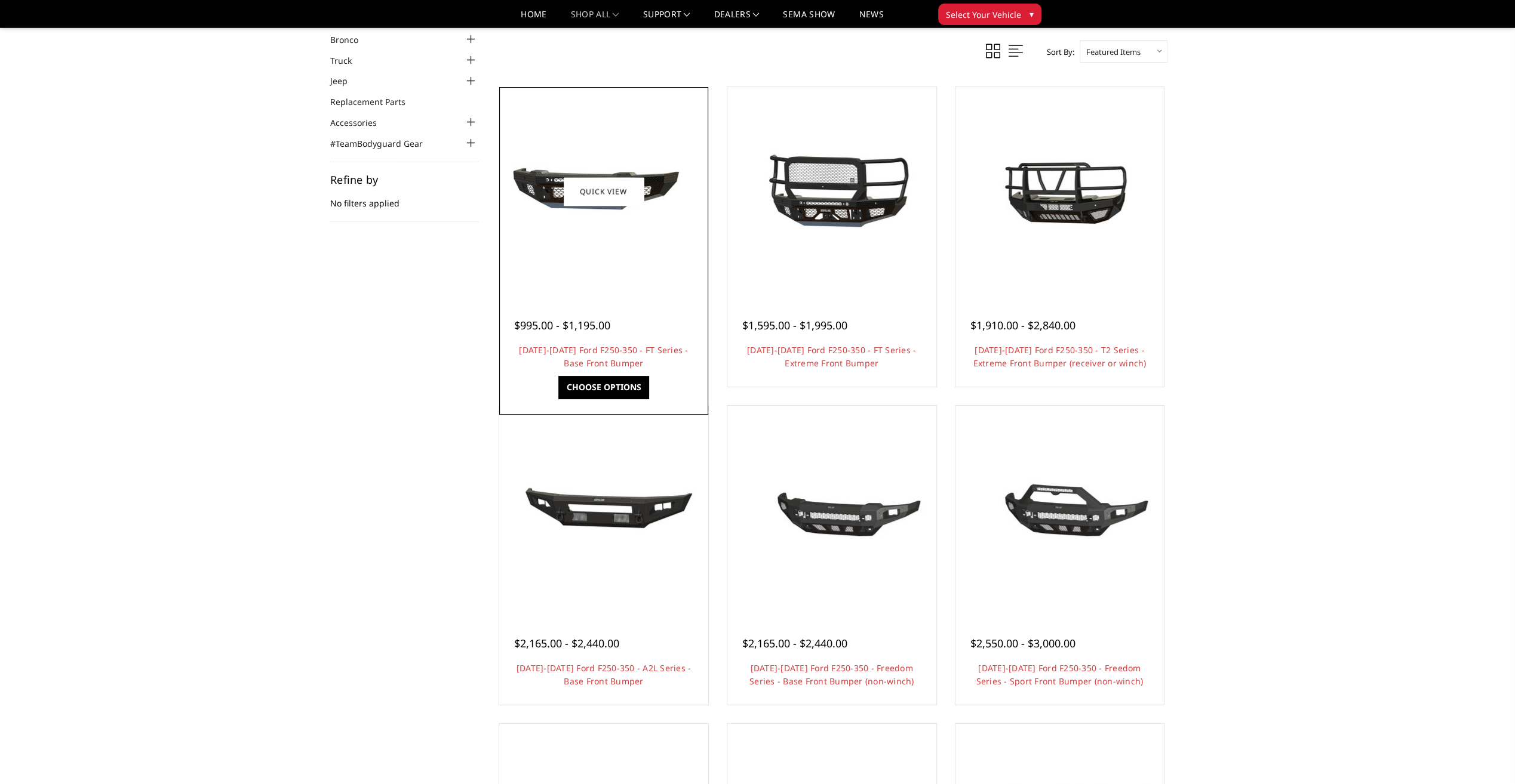
click at [675, 279] on div at bounding box center [603, 191] width 203 height 203
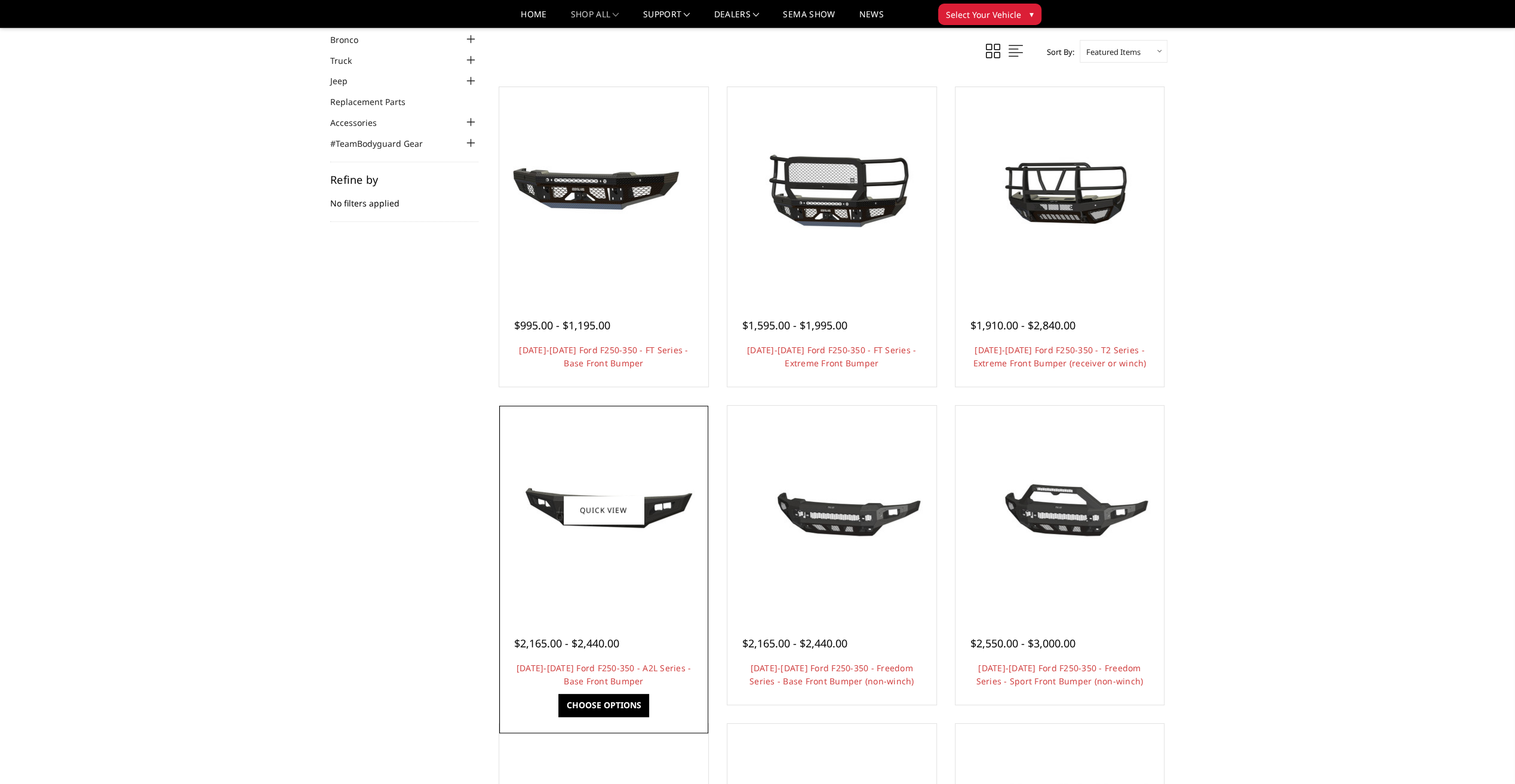
click at [621, 483] on img at bounding box center [603, 509] width 191 height 88
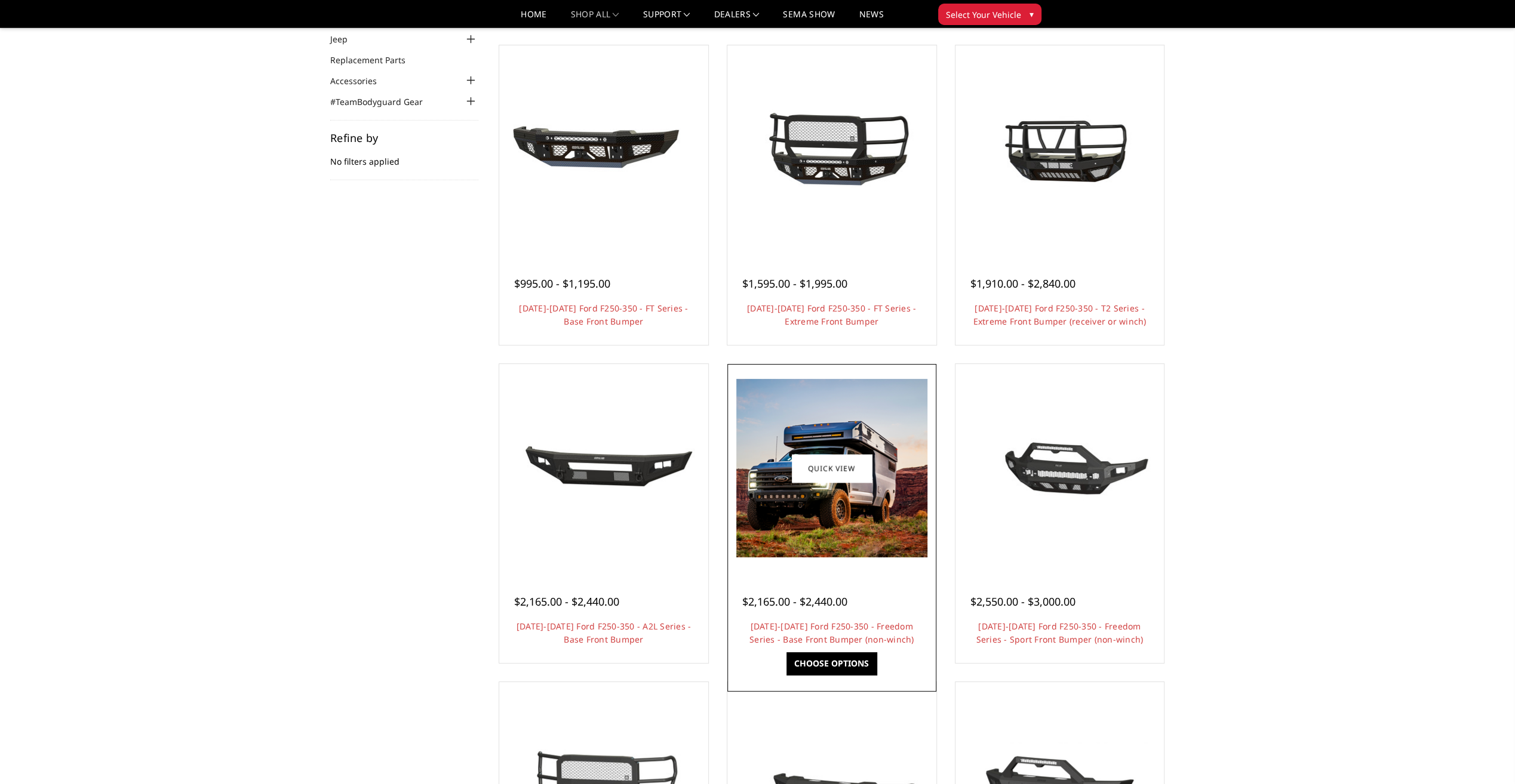
scroll to position [119, 0]
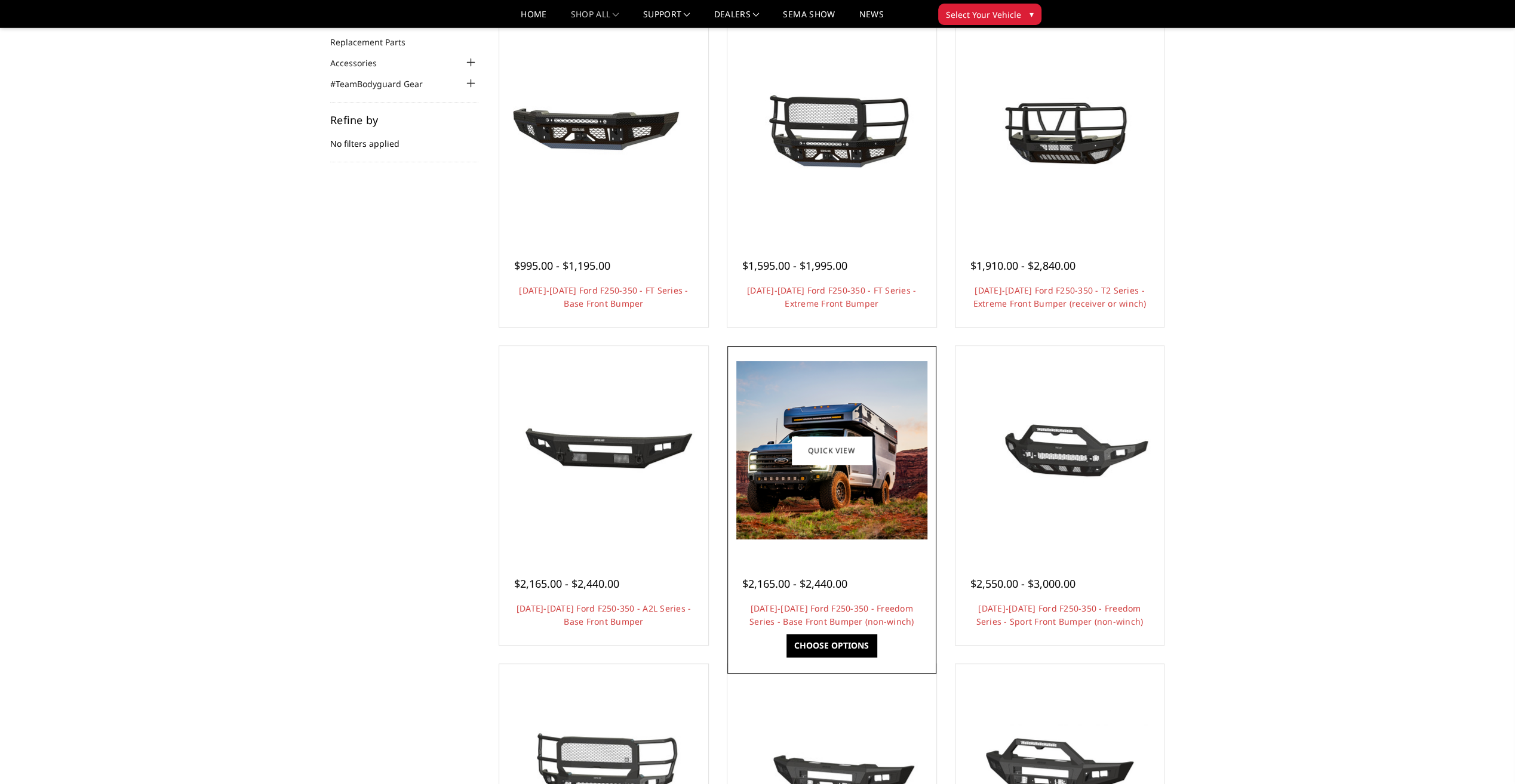
click at [769, 489] on img at bounding box center [832, 450] width 191 height 178
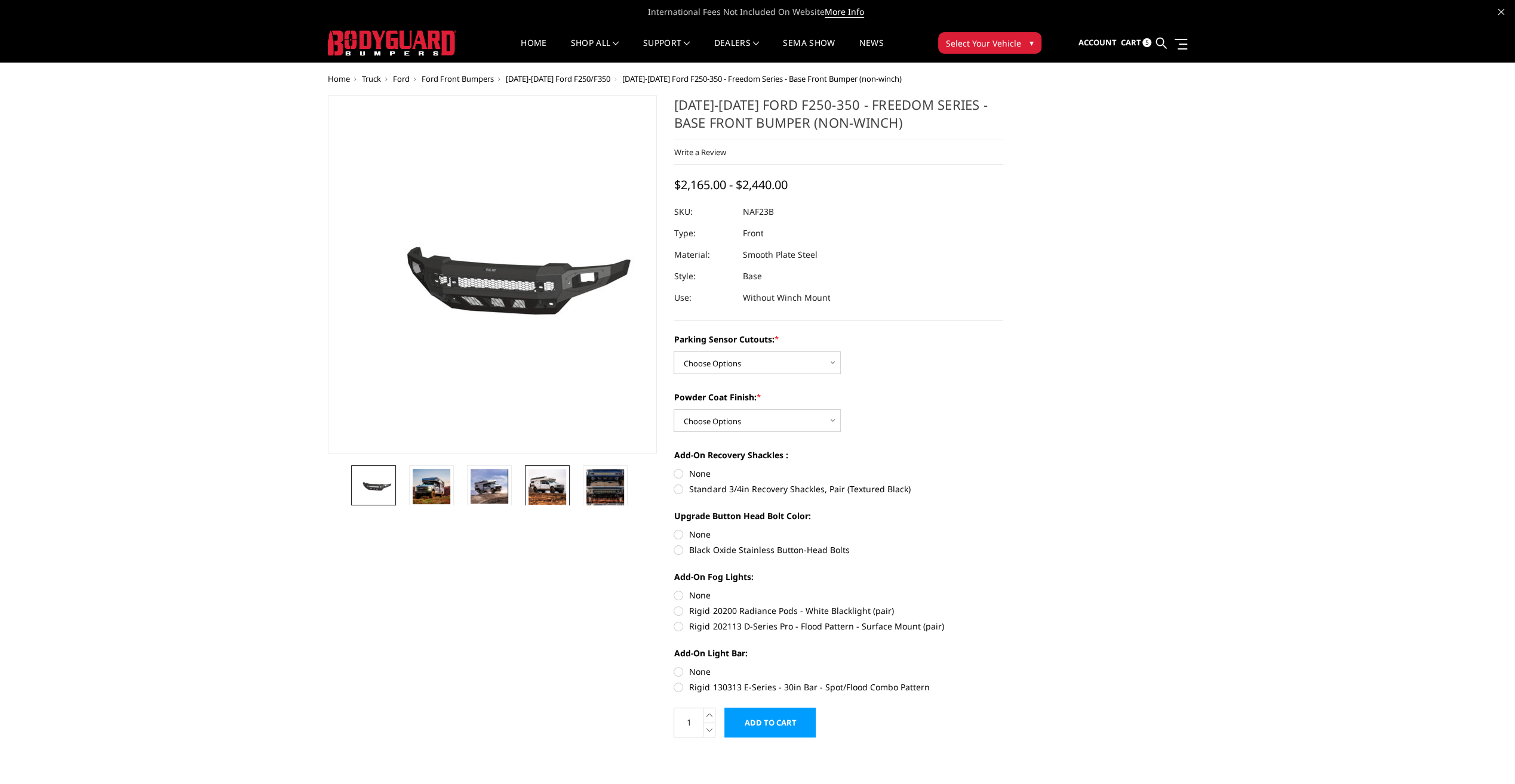
click at [530, 493] on img at bounding box center [547, 487] width 37 height 36
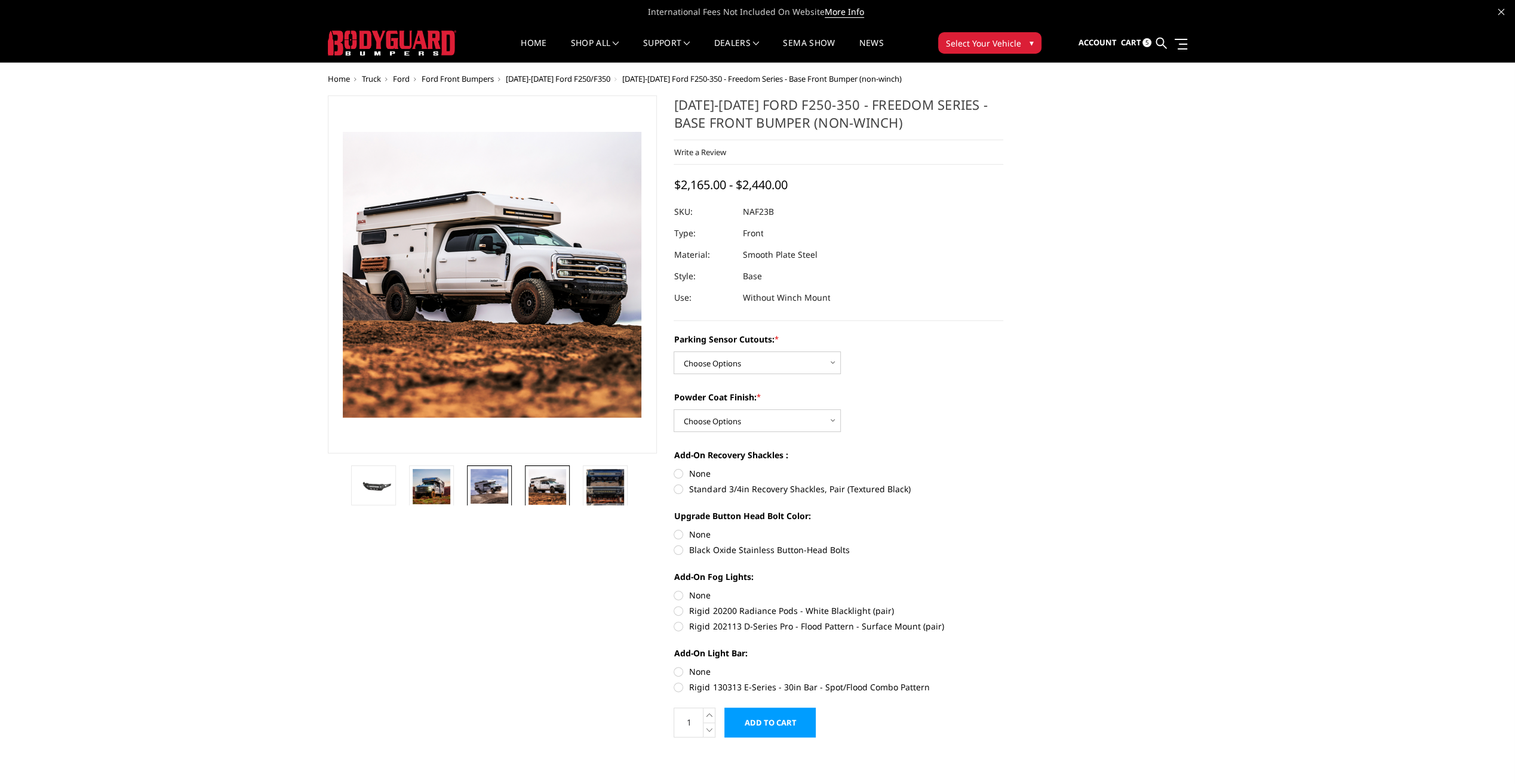
click at [490, 494] on img at bounding box center [489, 486] width 37 height 34
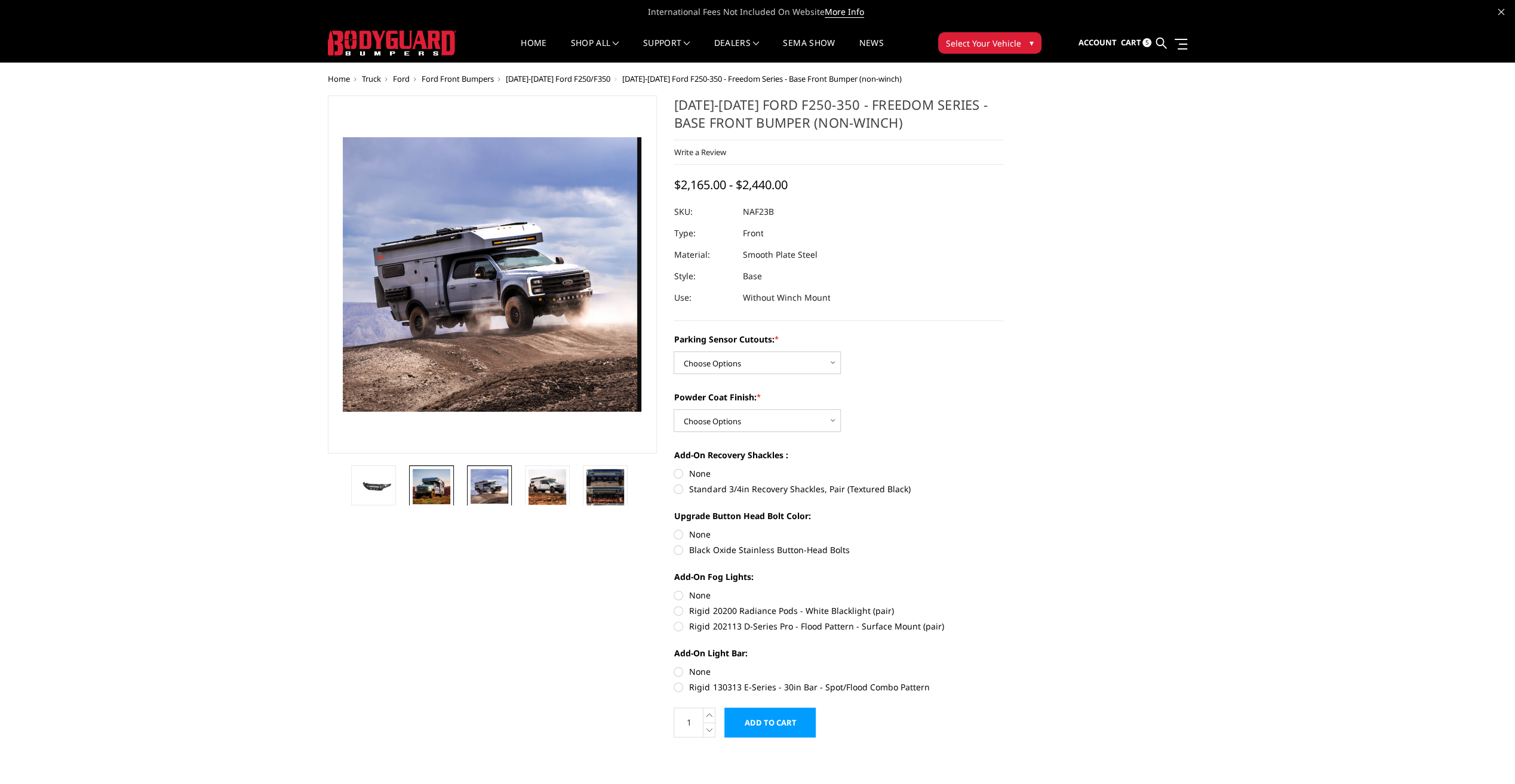
click at [435, 491] on img at bounding box center [432, 486] width 37 height 35
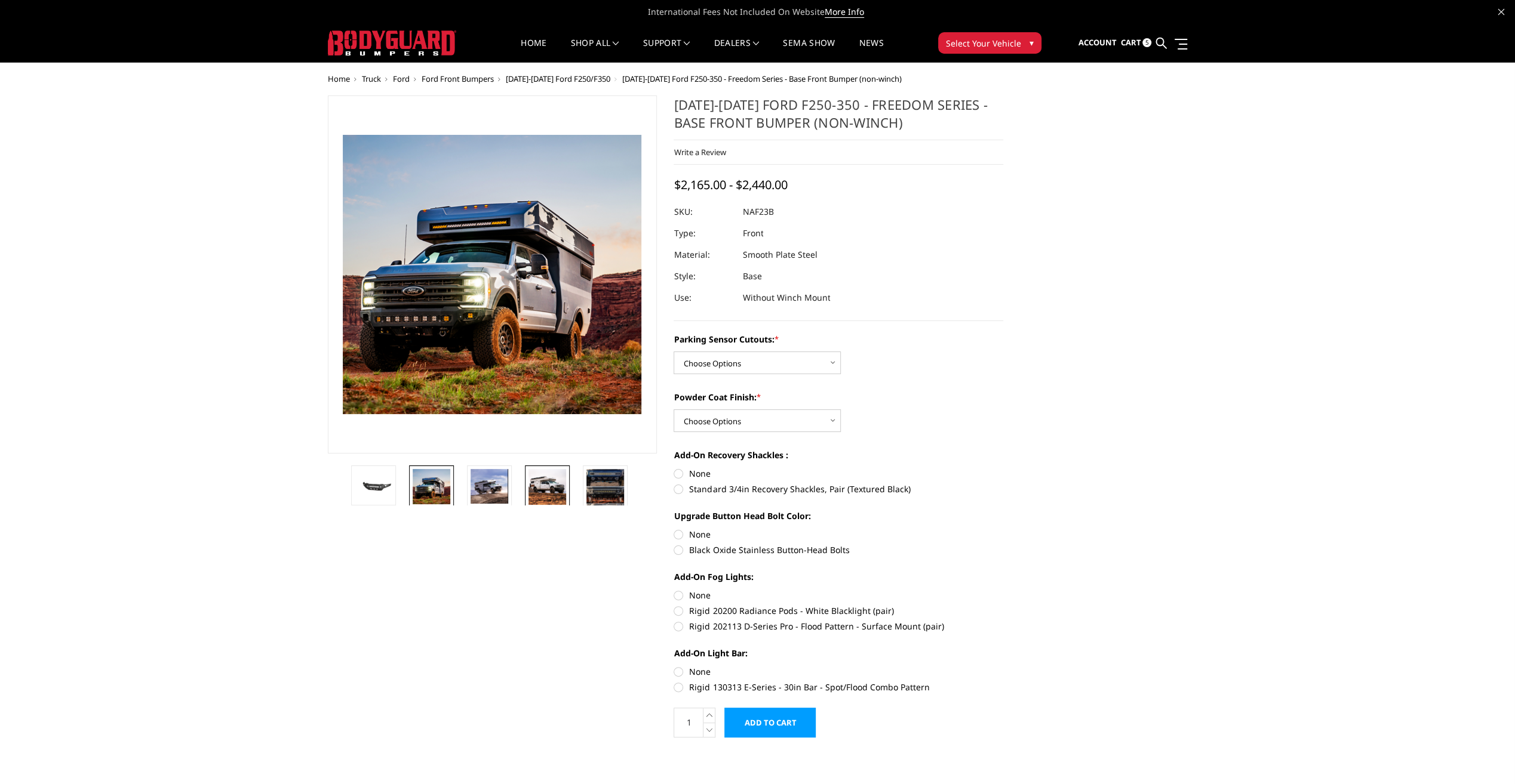
click at [545, 486] on img at bounding box center [547, 487] width 37 height 36
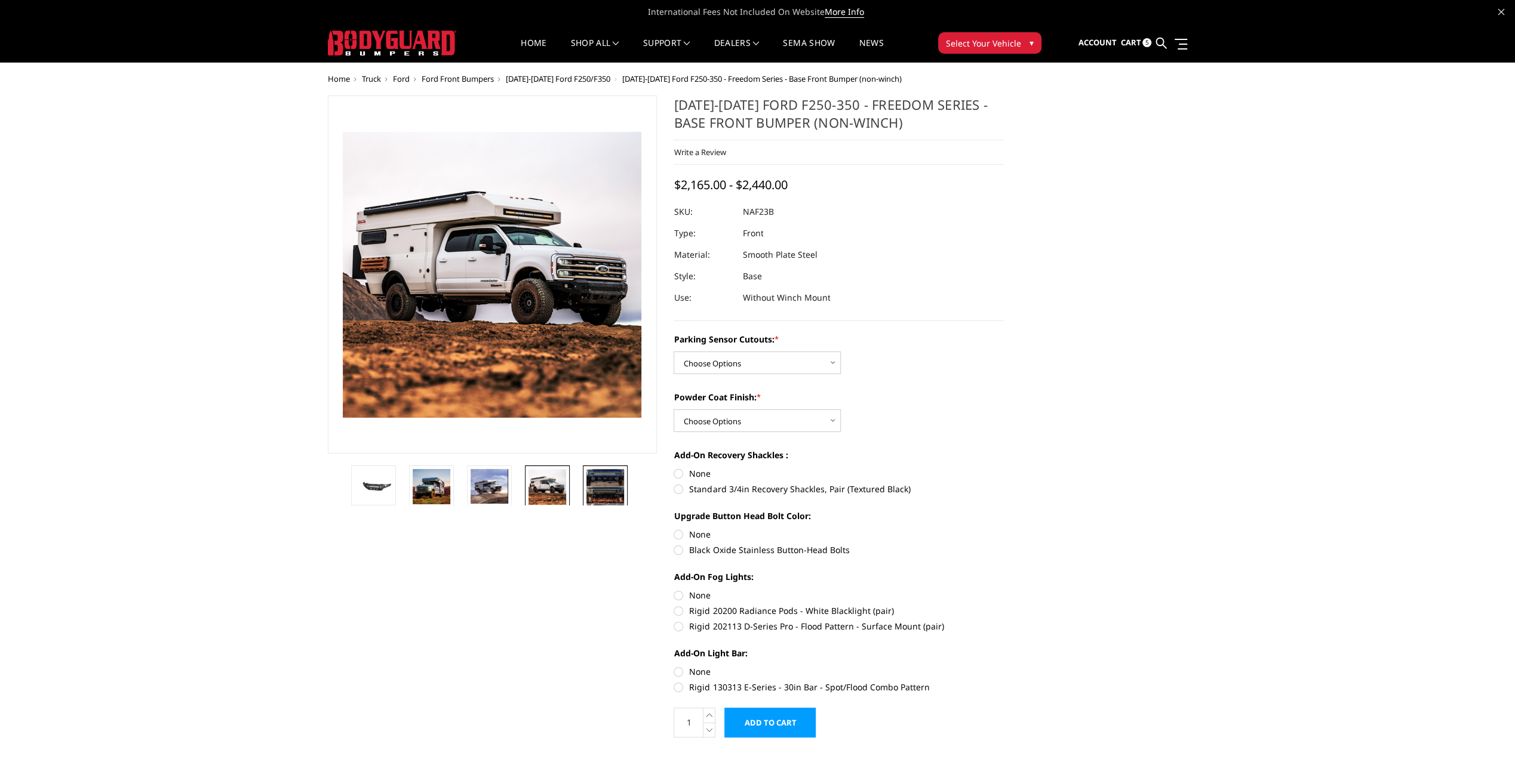
click at [598, 488] on img at bounding box center [605, 494] width 37 height 52
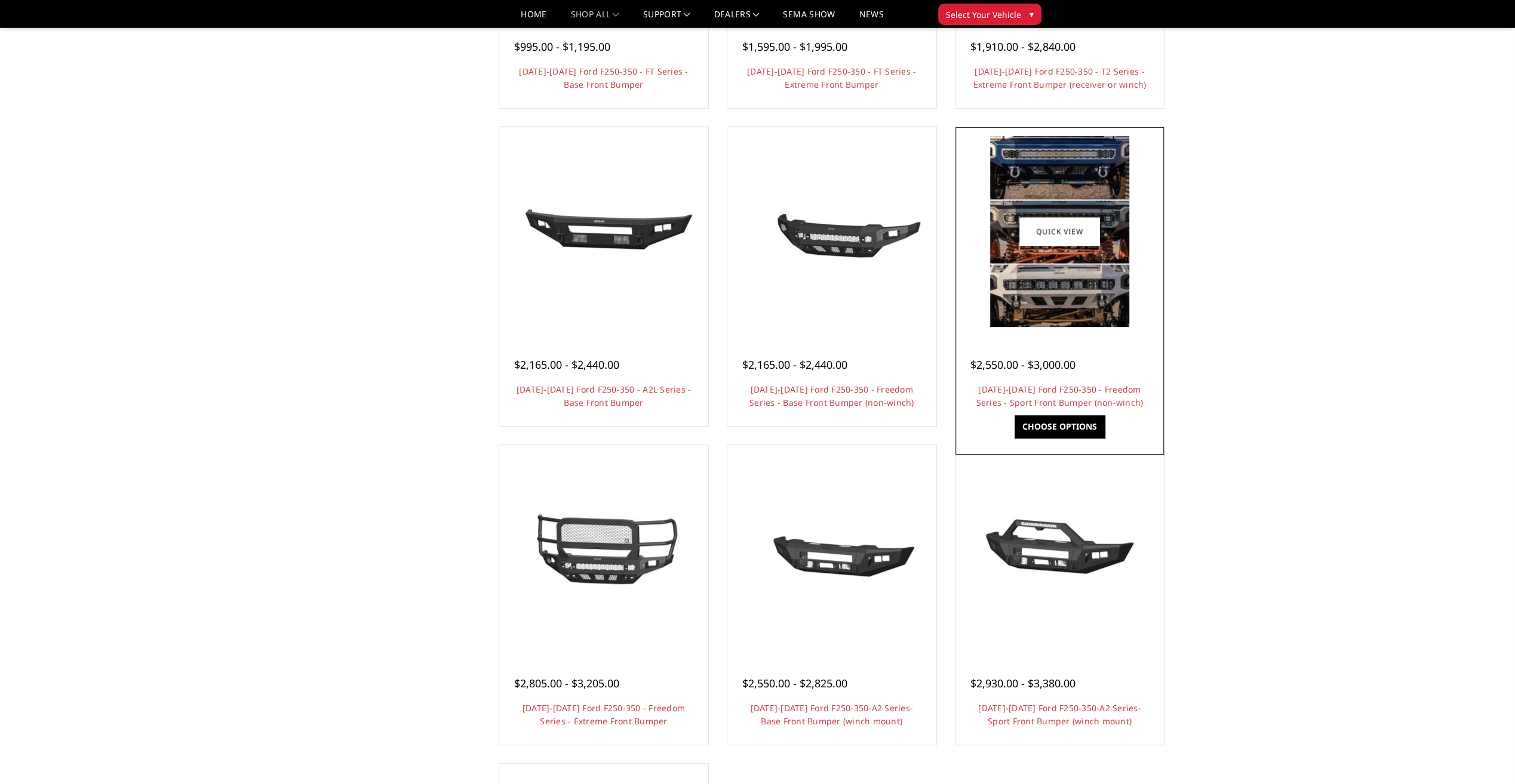
scroll to position [358, 0]
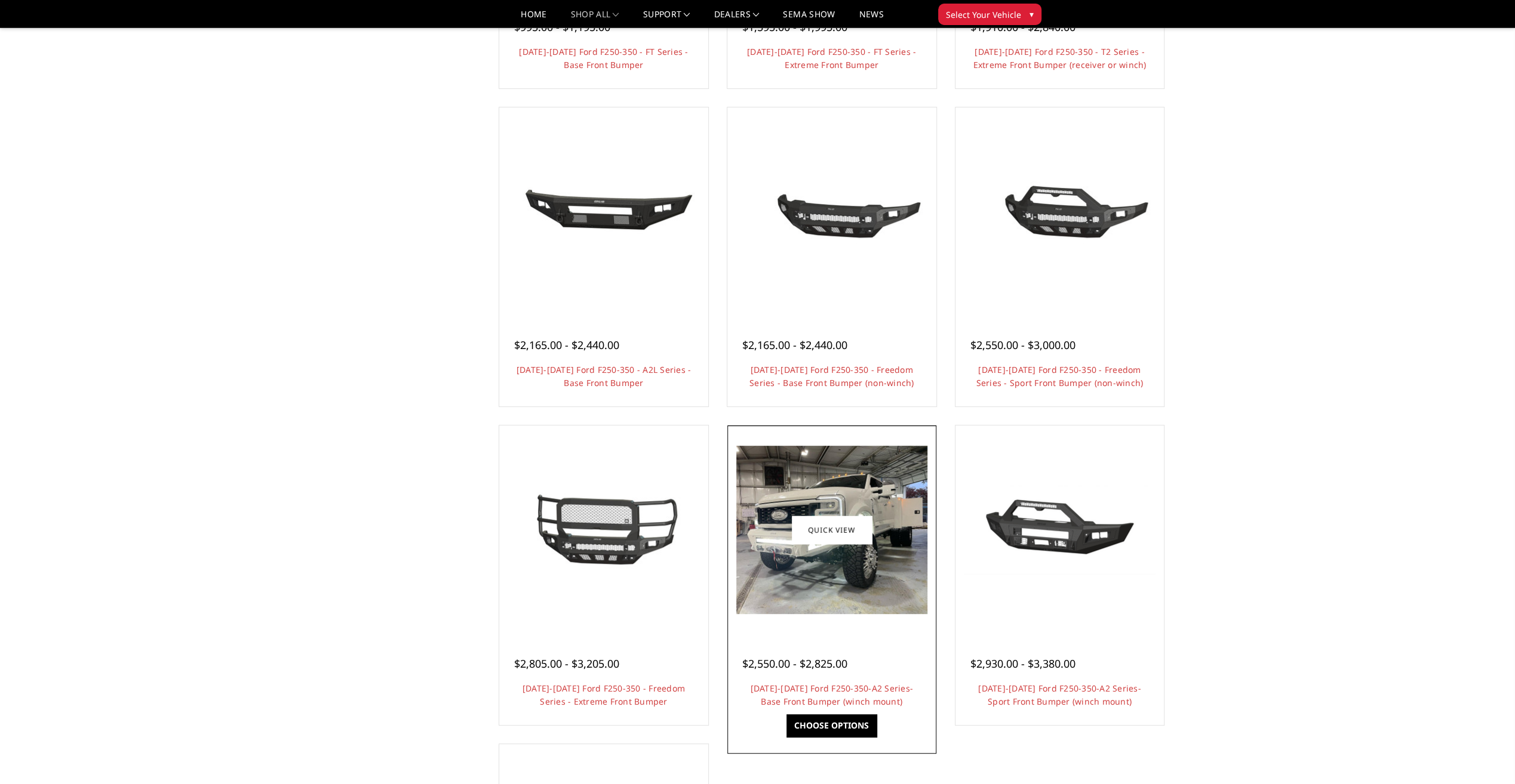
click at [896, 554] on img at bounding box center [832, 529] width 191 height 168
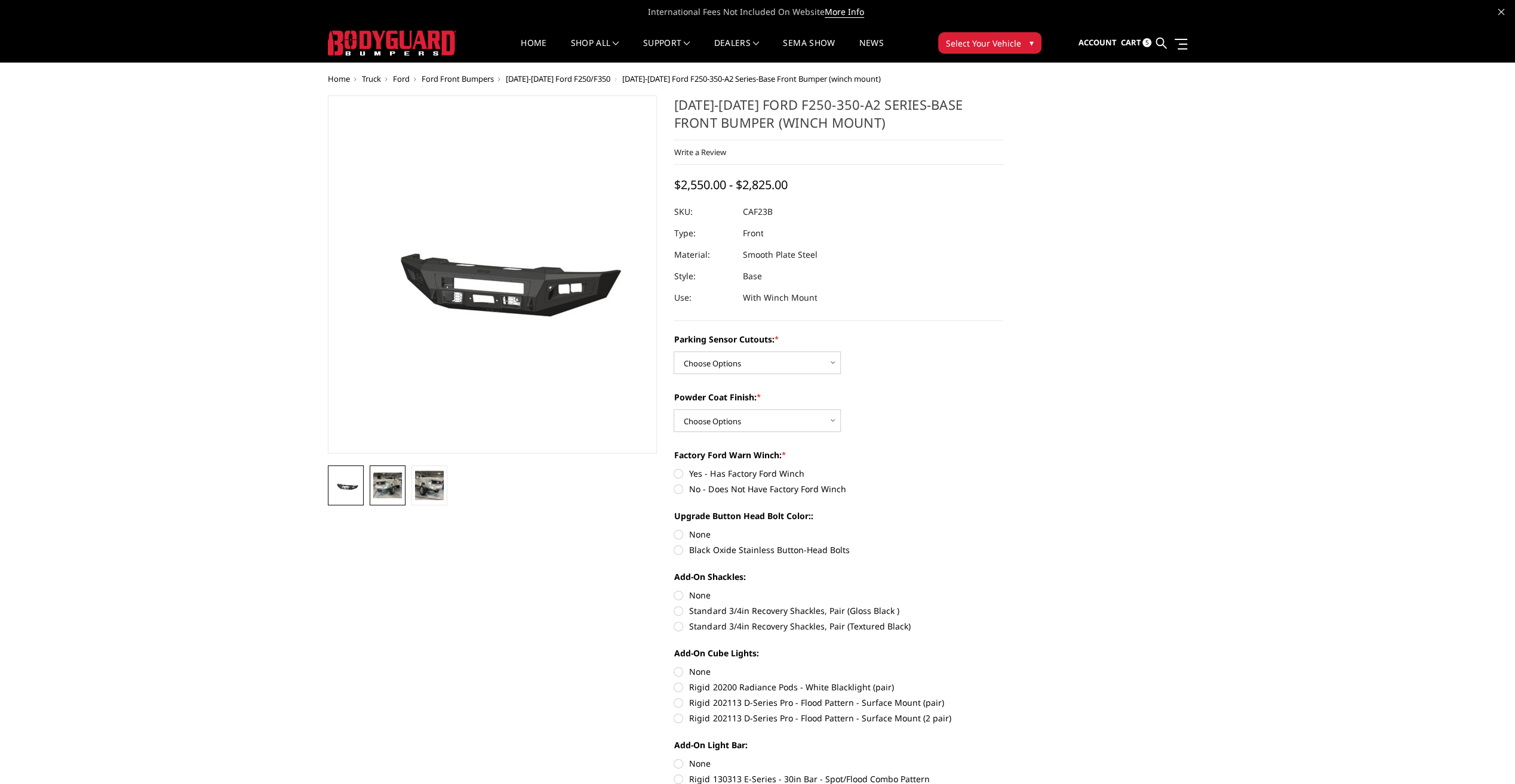
drag, startPoint x: 387, startPoint y: 484, endPoint x: 398, endPoint y: 478, distance: 12.5
click at [387, 484] on img at bounding box center [387, 484] width 28 height 25
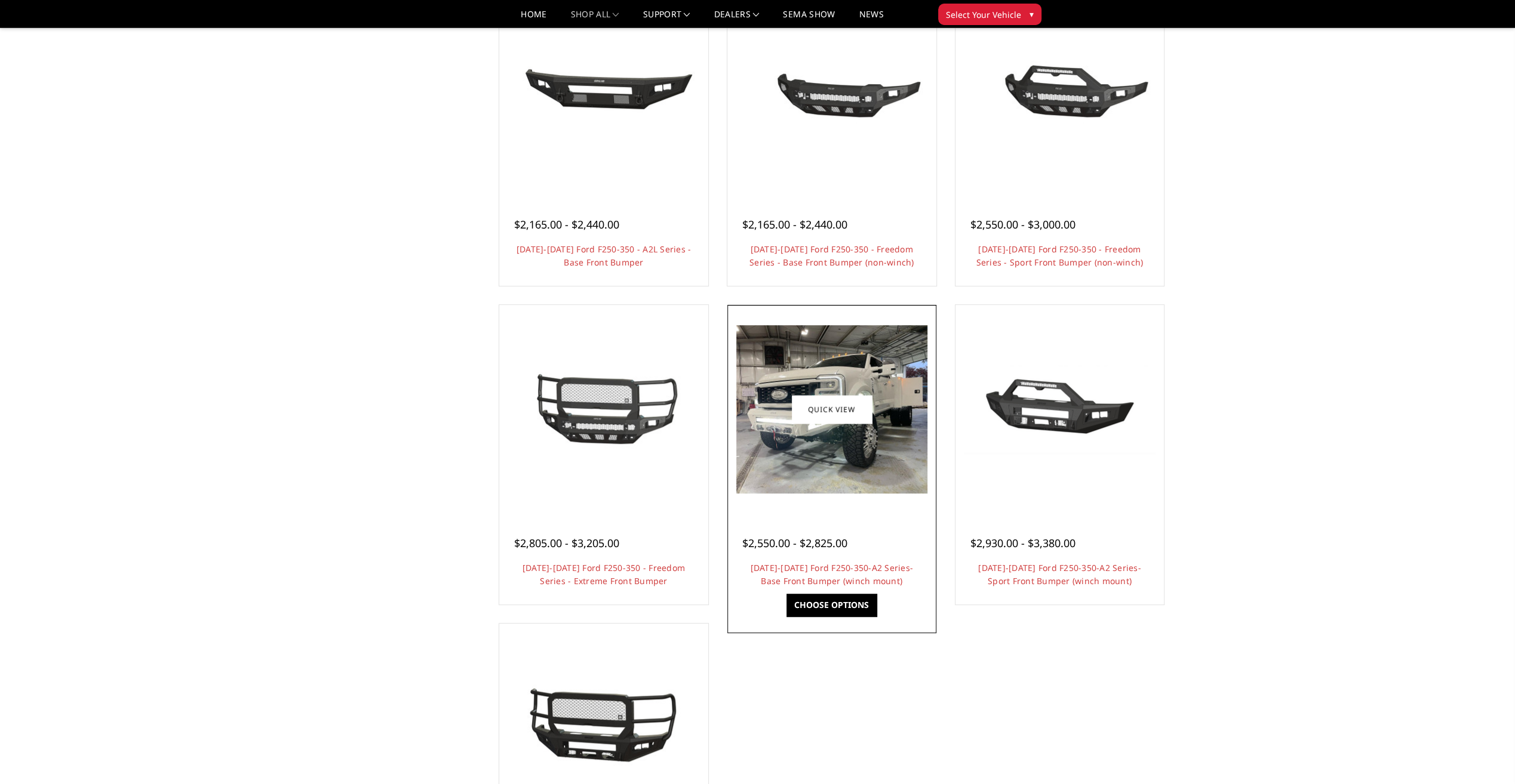
scroll to position [418, 0]
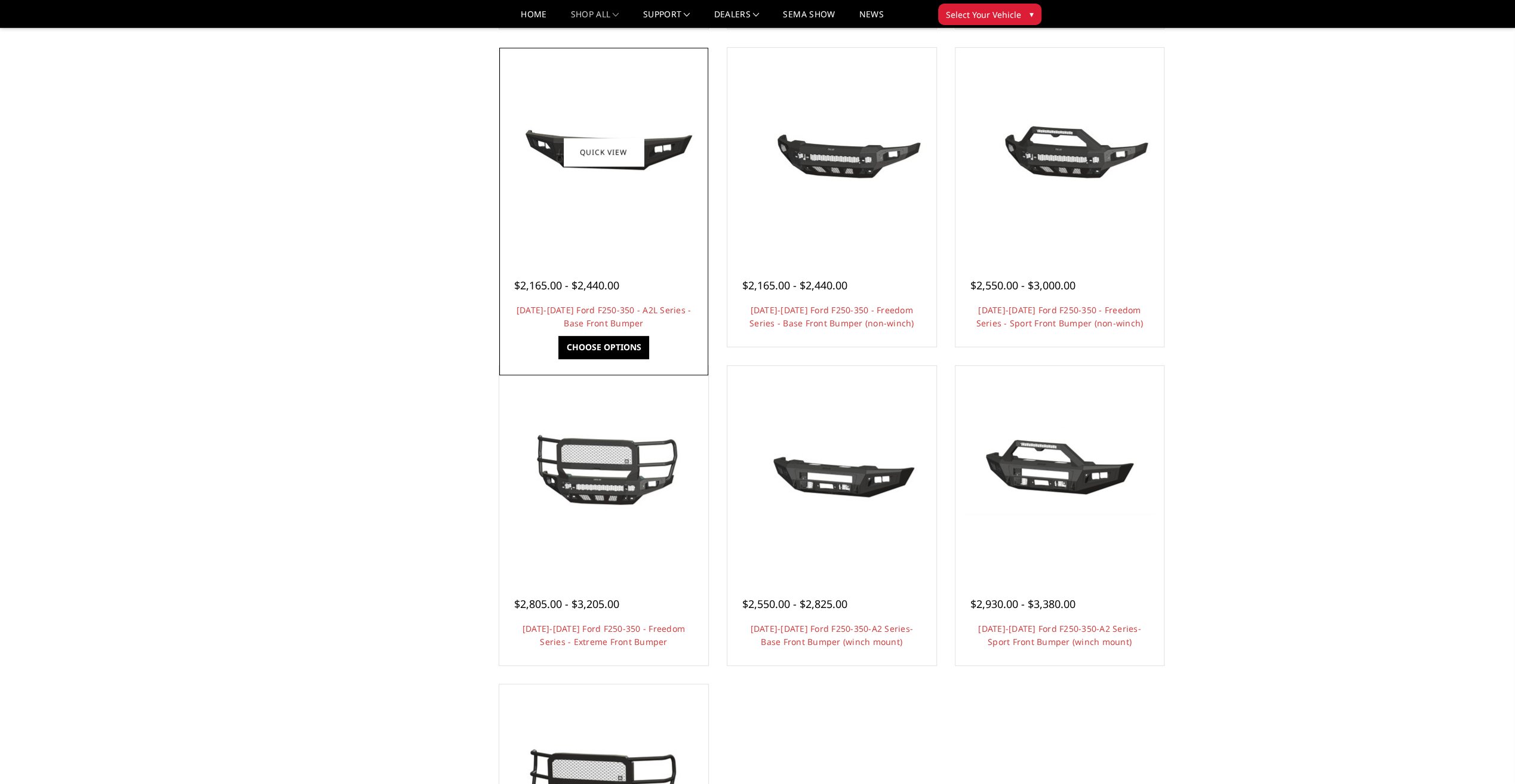
click at [593, 225] on div at bounding box center [603, 152] width 203 height 203
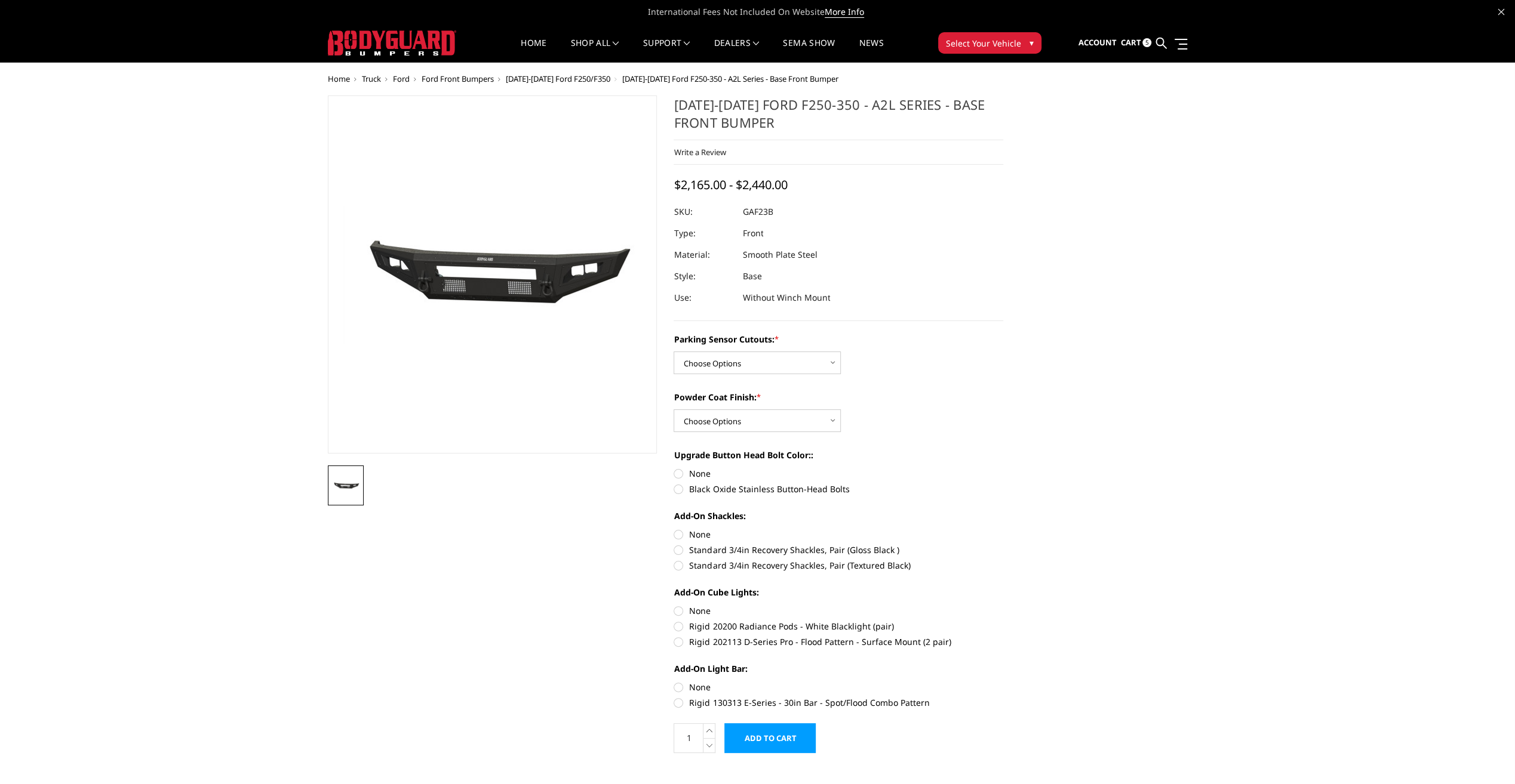
click at [485, 288] on img at bounding box center [501, 276] width 764 height 350
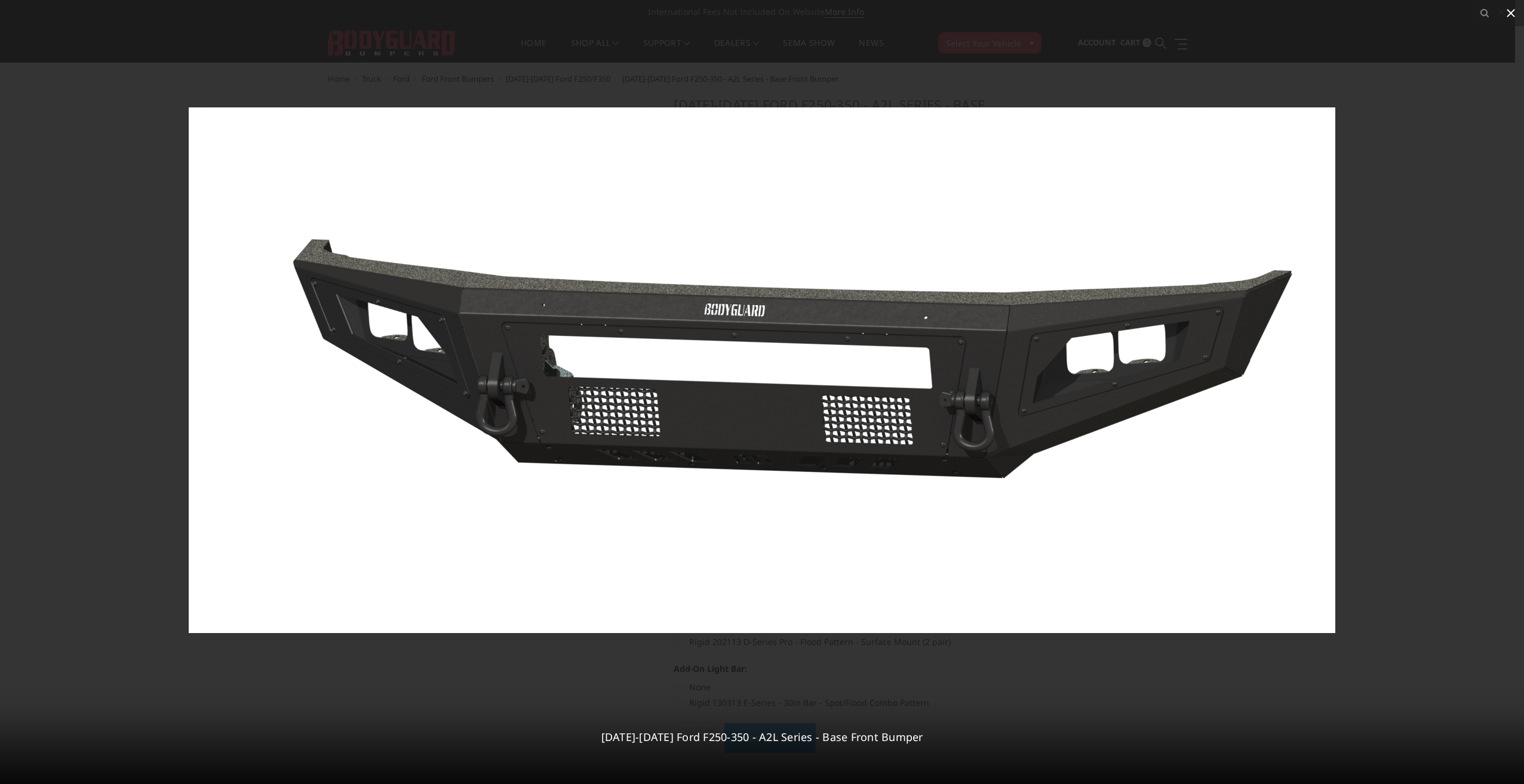
click at [1507, 12] on icon at bounding box center [1511, 13] width 14 height 14
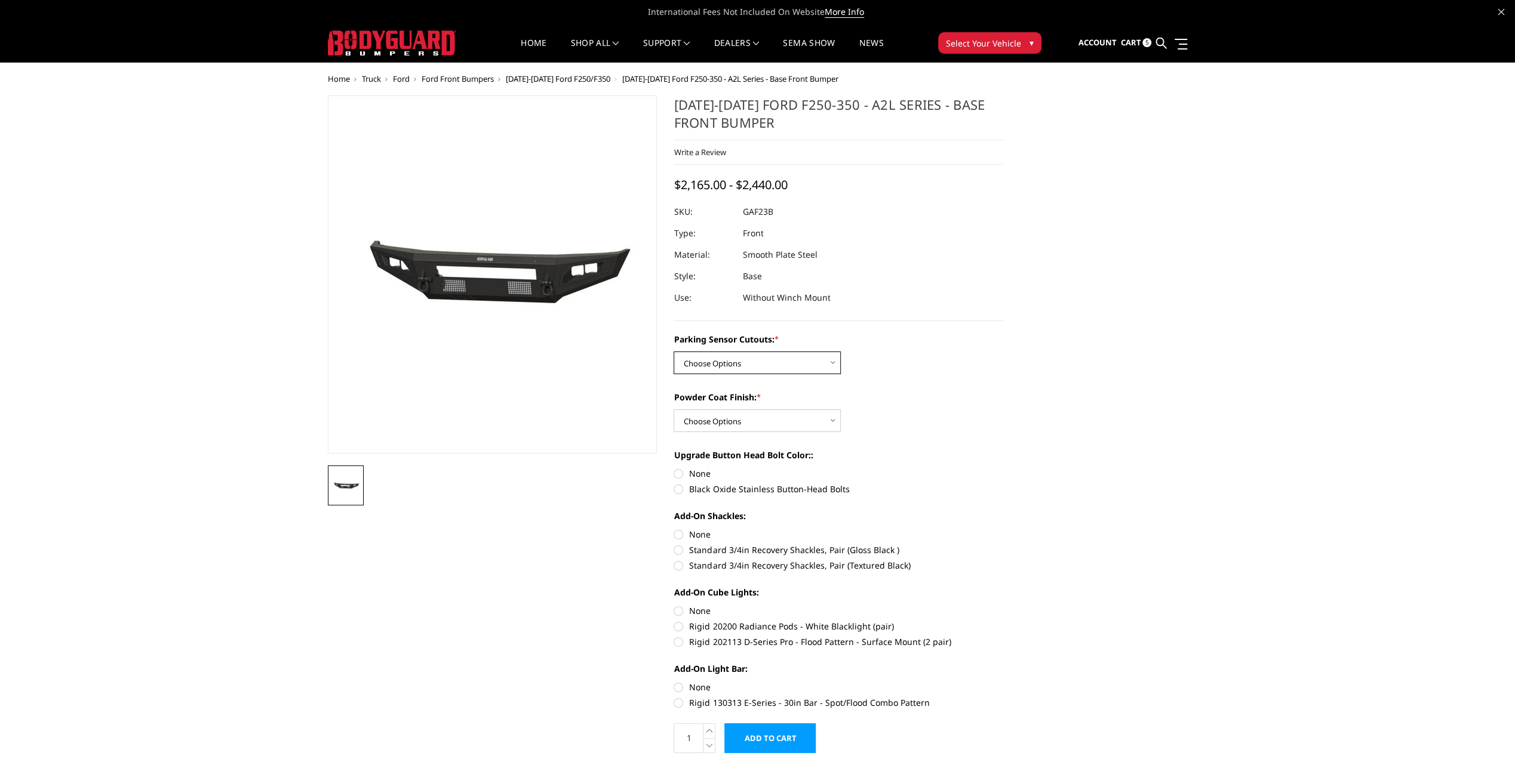
click at [836, 365] on select "Choose Options No - Without Parking Sensor Cutouts Yes - With Parking Sensor Cu…" at bounding box center [757, 362] width 167 height 22
select select "3471"
click at [674, 351] on select "Choose Options No - Without Parking Sensor Cutouts Yes - With Parking Sensor Cu…" at bounding box center [757, 362] width 167 height 22
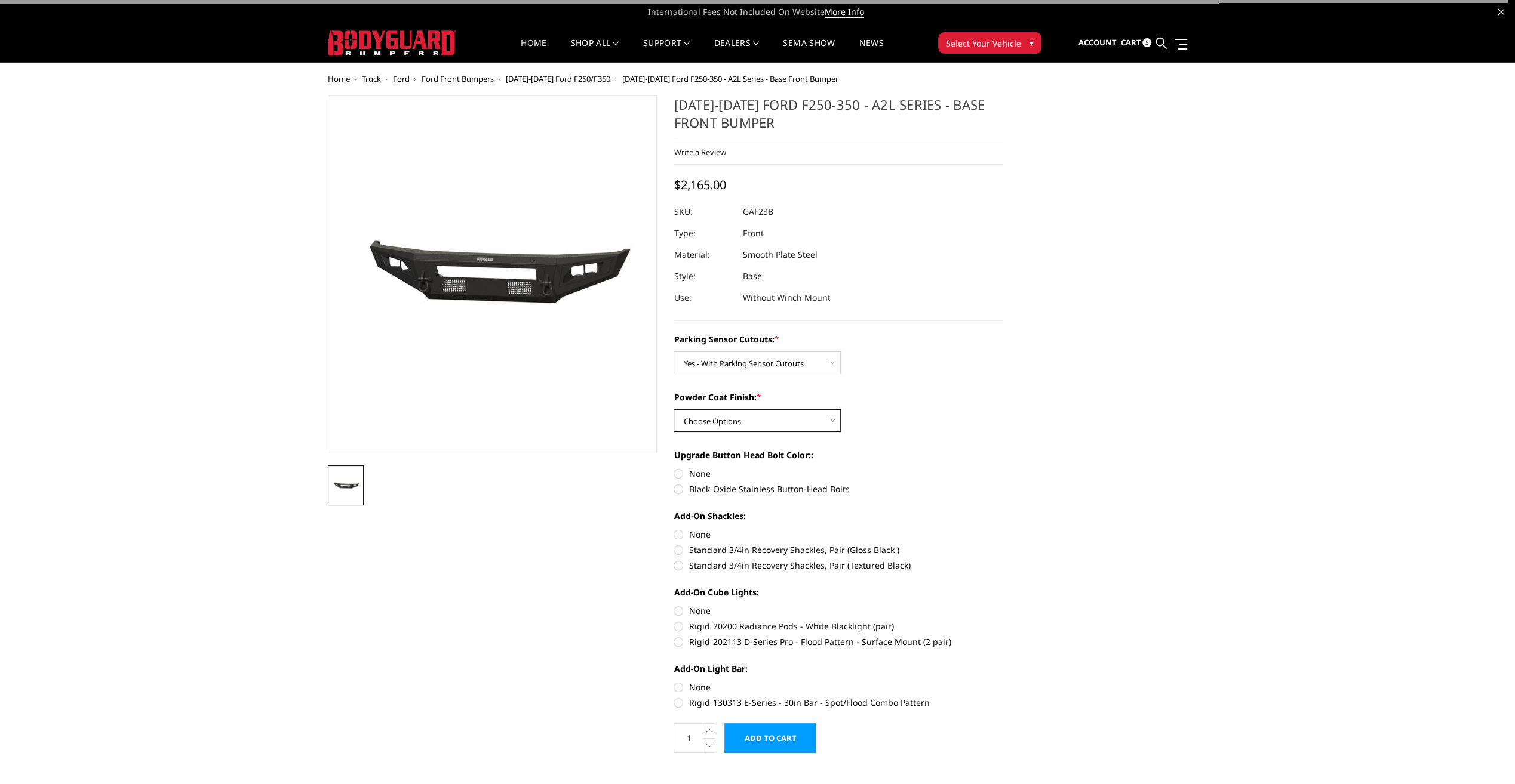
click at [780, 419] on select "Choose Options Bare Metal Textured Black Powder Coat" at bounding box center [757, 421] width 167 height 22
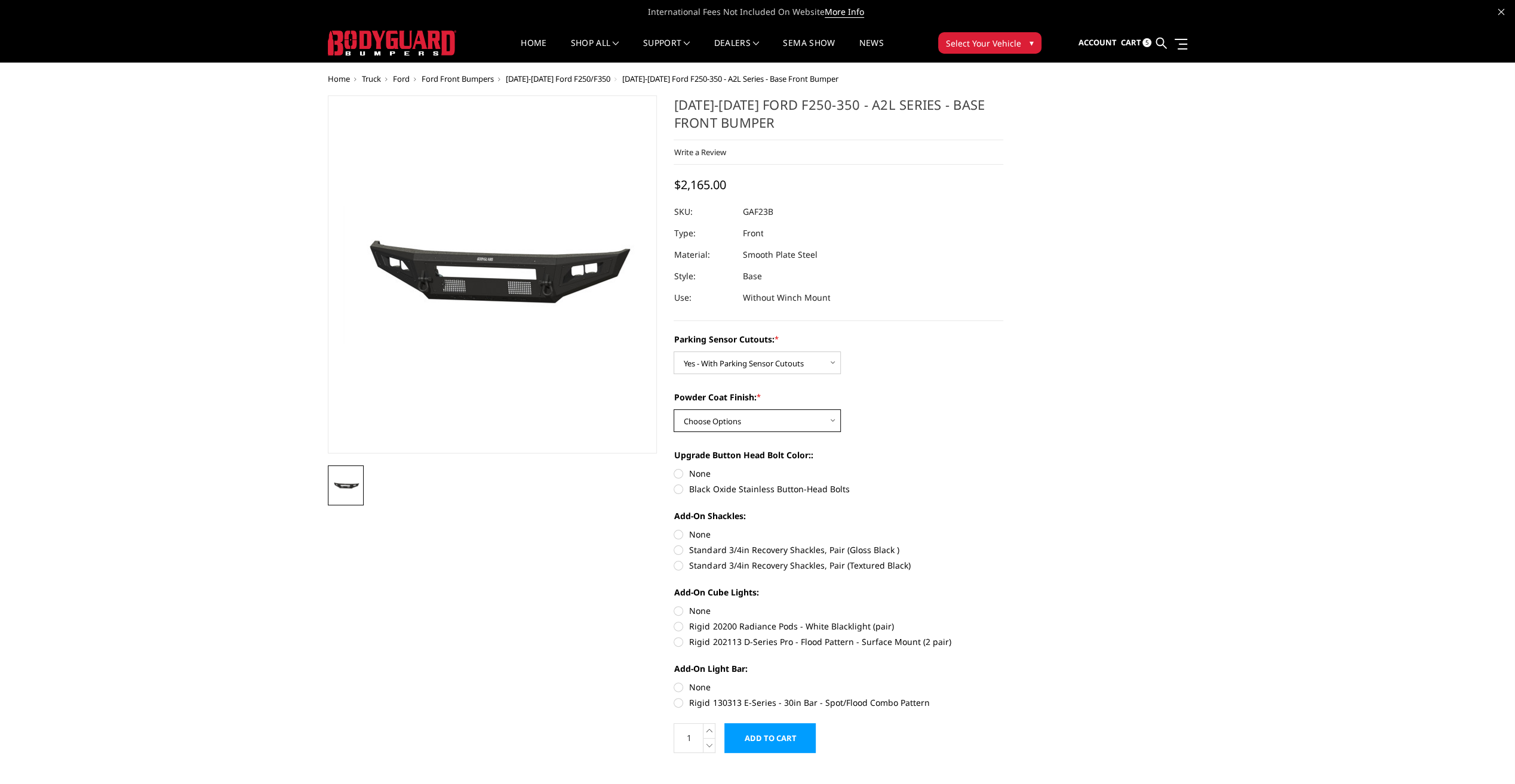
select select "3472"
click at [674, 410] on select "Choose Options Bare Metal Textured Black Powder Coat" at bounding box center [757, 421] width 167 height 22
click at [675, 491] on label "Black Oxide Stainless Button-Head Bolts" at bounding box center [838, 489] width 330 height 13
click at [1003, 468] on input "Black Oxide Stainless Button-Head Bolts" at bounding box center [1003, 467] width 1 height 1
radio input "true"
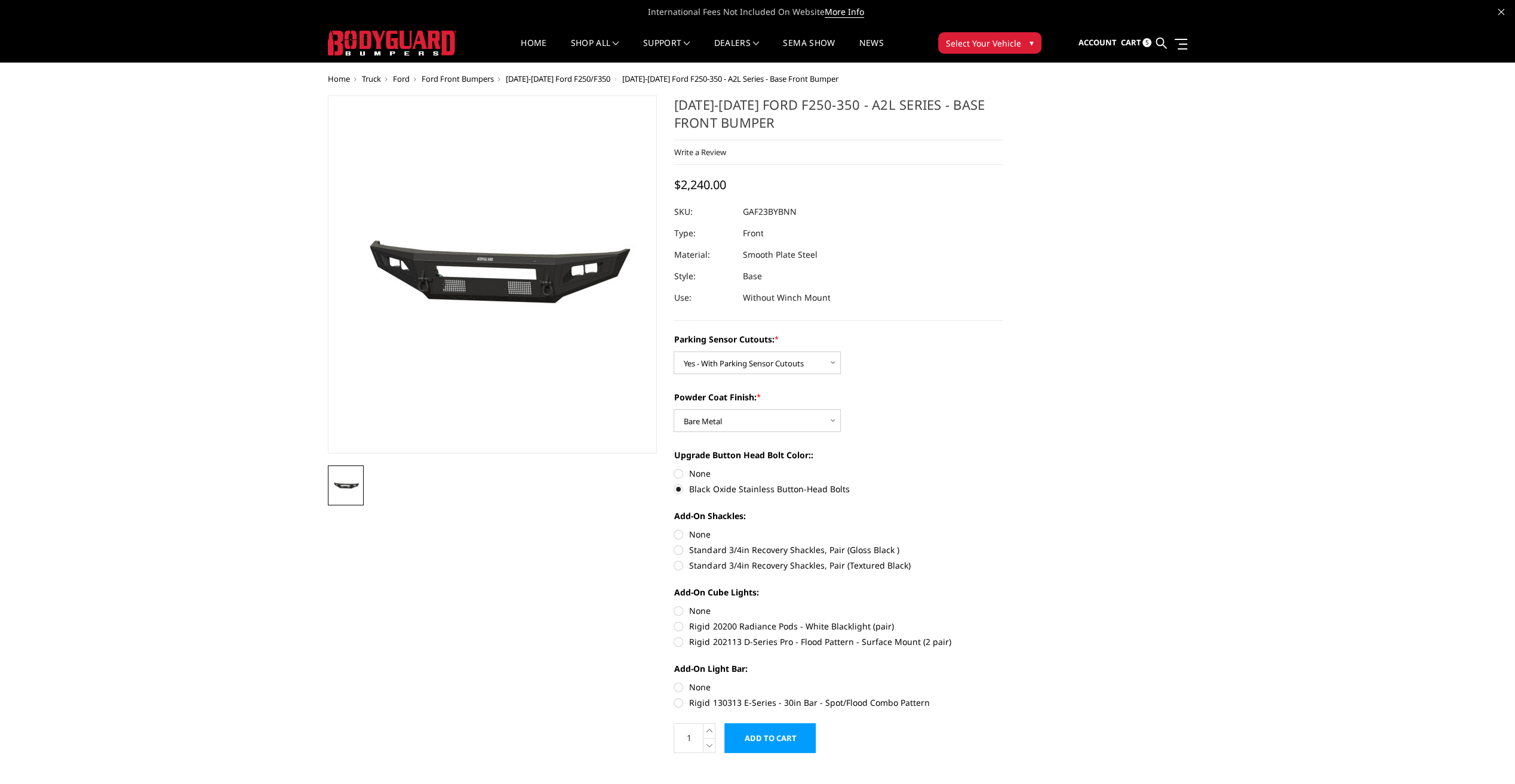
click at [678, 549] on label "Standard 3/4in Recovery Shackles, Pair (Gloss Black )" at bounding box center [838, 550] width 330 height 13
click at [1003, 529] on input "Standard 3/4in Recovery Shackles, Pair (Gloss Black )" at bounding box center [1003, 528] width 1 height 1
radio input "true"
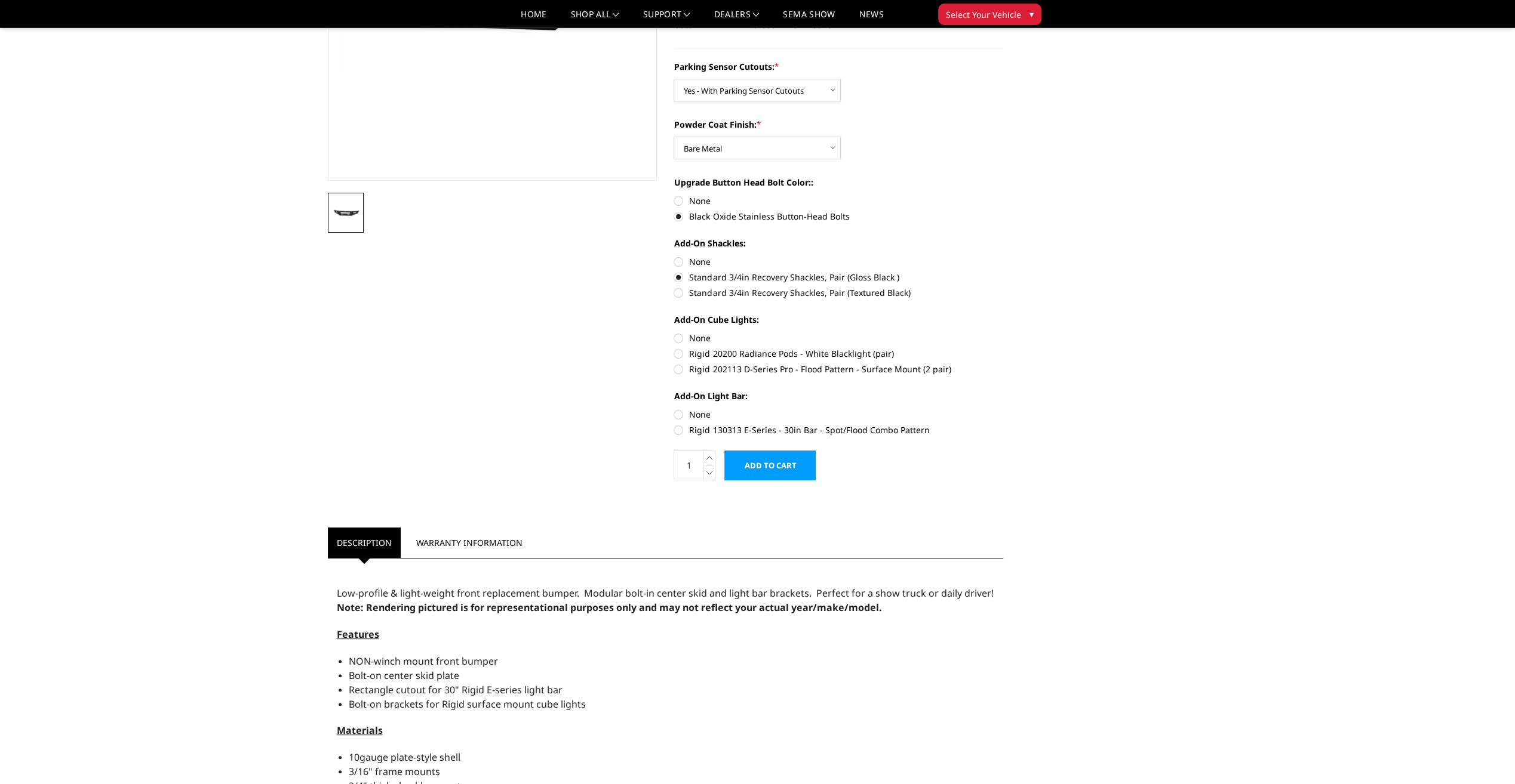
scroll to position [239, 0]
click at [678, 350] on label "Rigid 20200 Radiance Pods - White Blacklight (pair)" at bounding box center [838, 352] width 330 height 13
click at [1003, 331] on input "Rigid 20200 Radiance Pods - White Blacklight (pair)" at bounding box center [1003, 331] width 1 height 1
radio input "true"
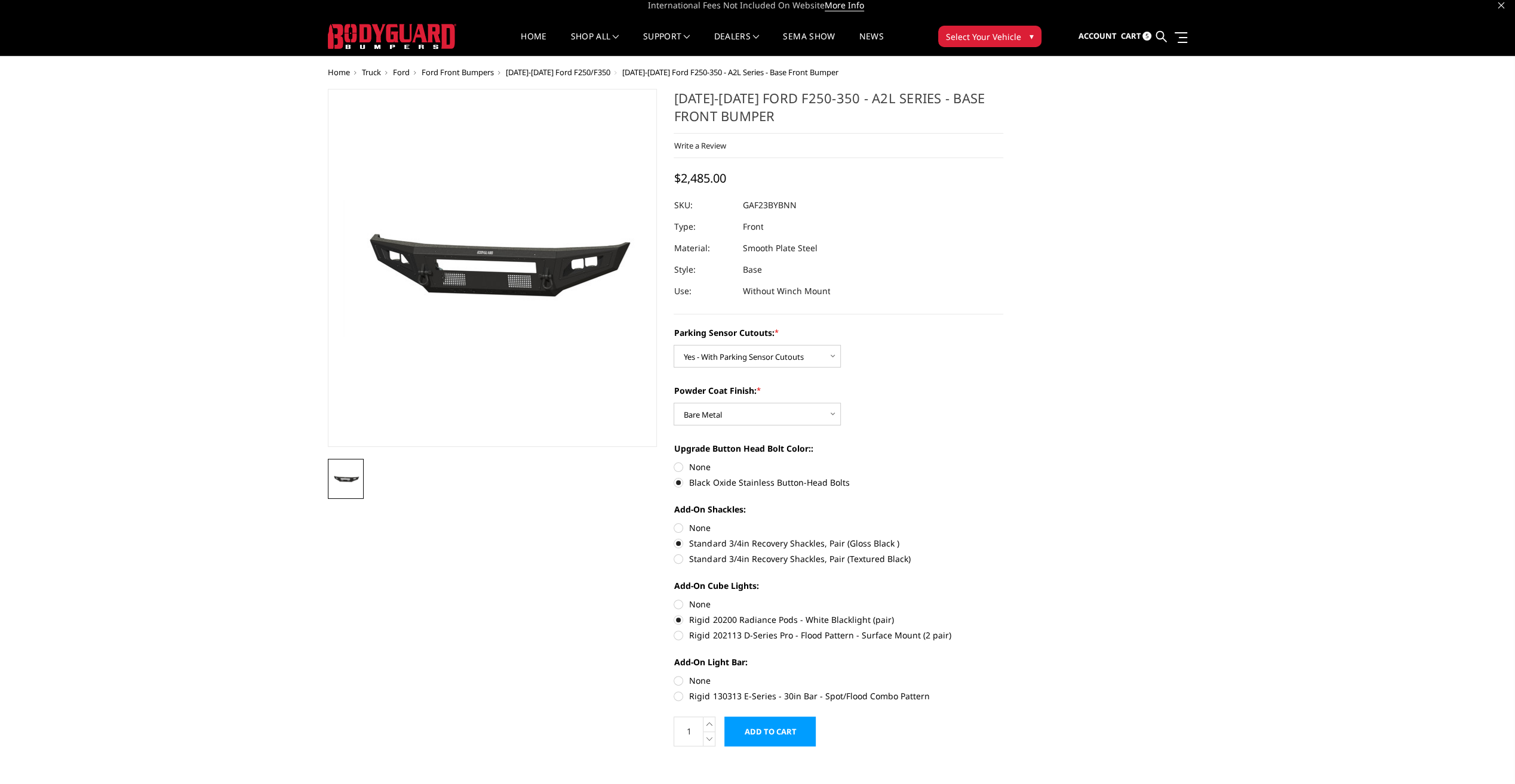
scroll to position [0, 0]
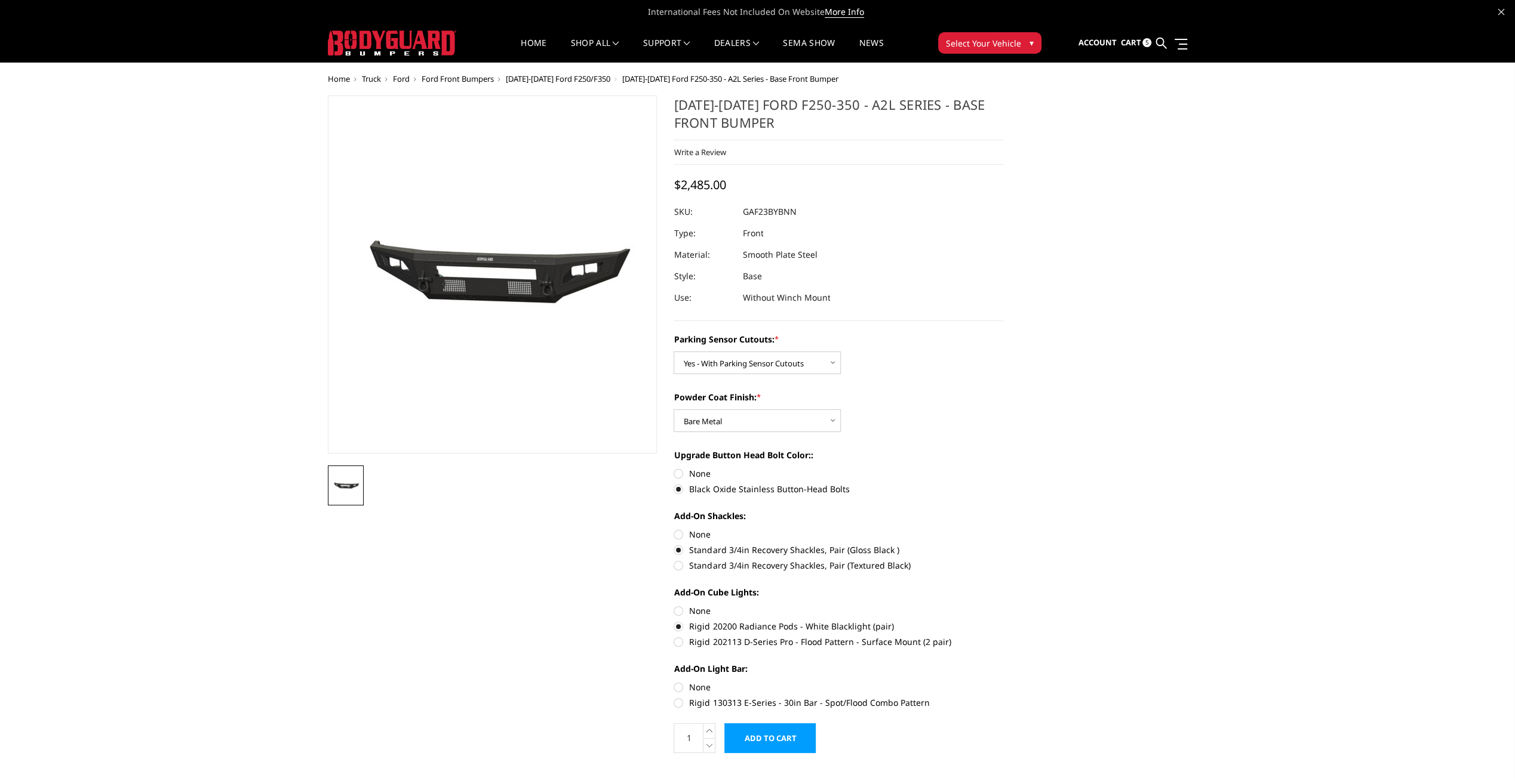
click at [676, 642] on label "Rigid 202113 D-Series Pro - Flood Pattern - Surface Mount (2 pair)" at bounding box center [838, 642] width 330 height 13
click at [1003, 621] on input "Rigid 202113 D-Series Pro - Flood Pattern - Surface Mount (2 pair)" at bounding box center [1003, 620] width 1 height 1
radio input "true"
click at [680, 702] on label "Rigid 130313 E-Series - 30in Bar - Spot/Flood Combo Pattern" at bounding box center [838, 702] width 330 height 13
click at [1003, 681] on input "Rigid 130313 E-Series - 30in Bar - Spot/Flood Combo Pattern" at bounding box center [1003, 681] width 1 height 1
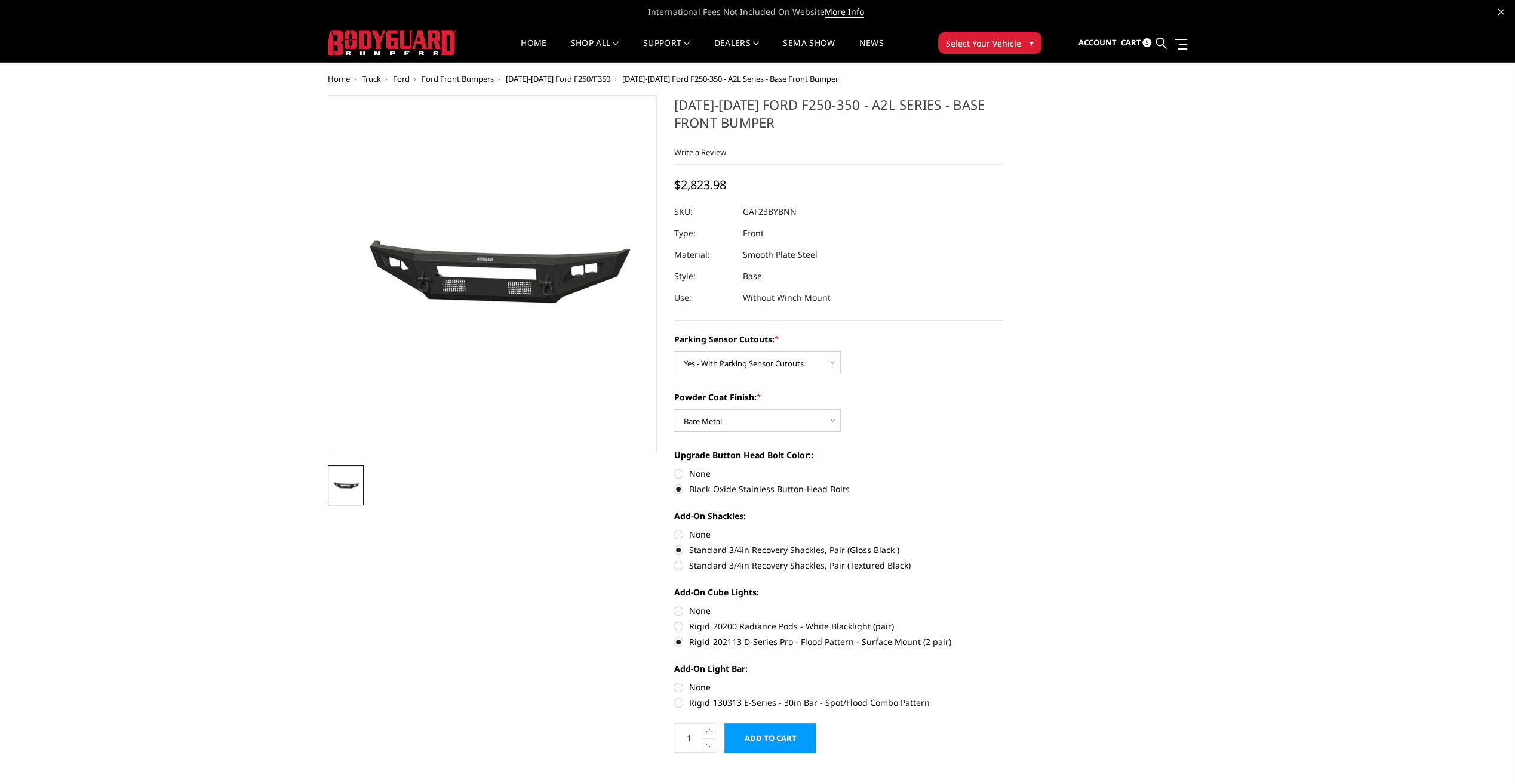
radio input "true"
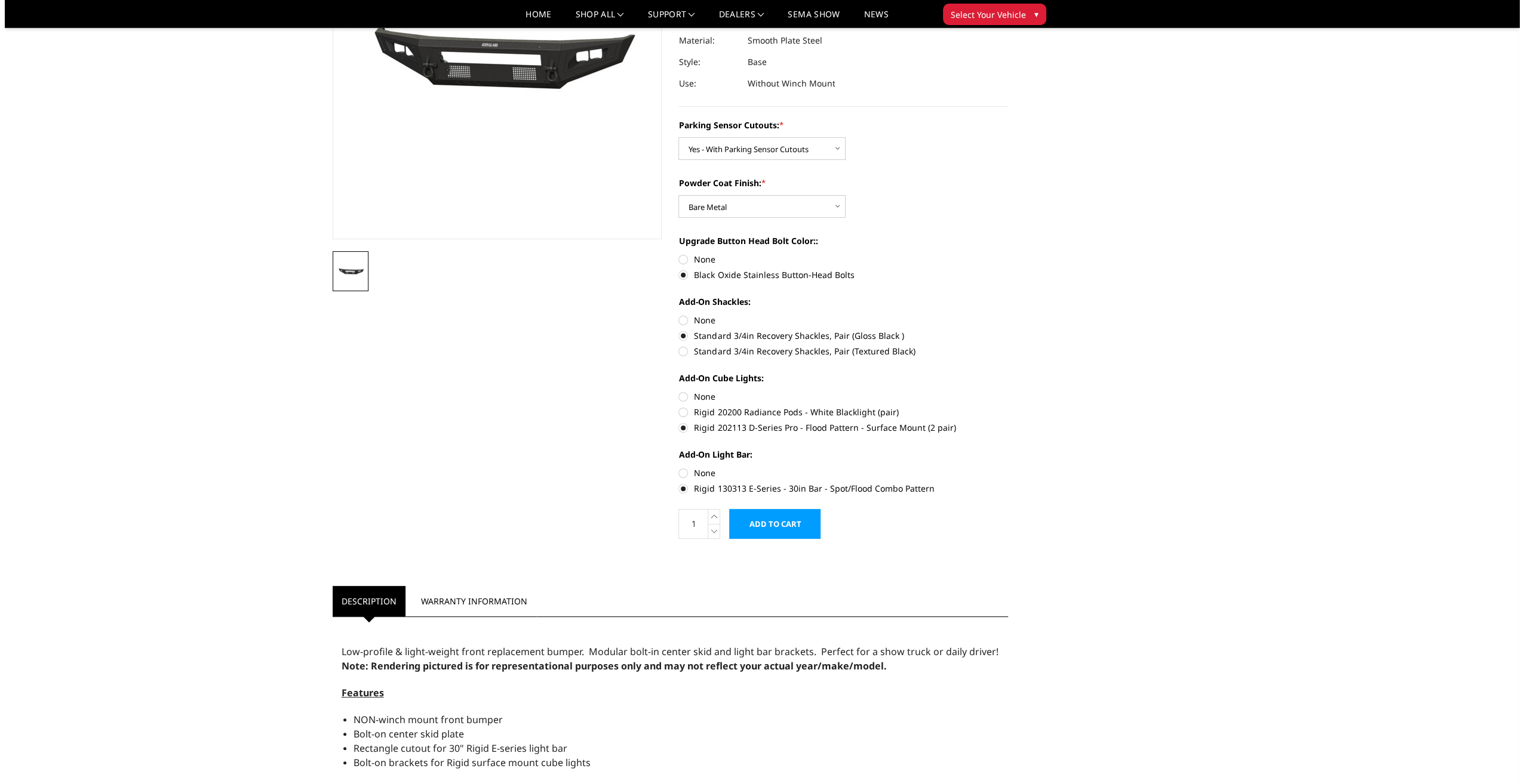
scroll to position [119, 0]
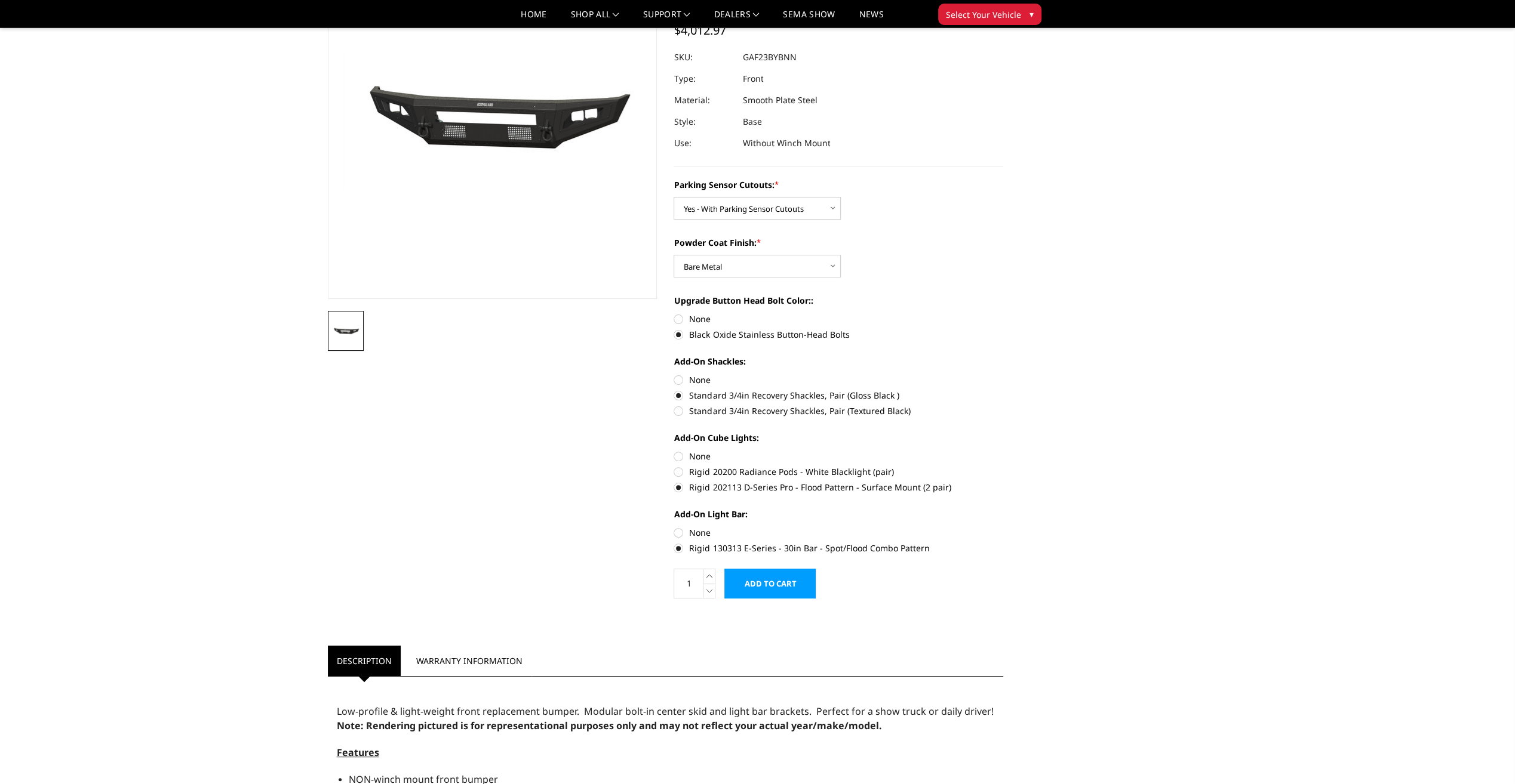
click at [781, 586] on input "Add to Cart" at bounding box center [770, 584] width 91 height 30
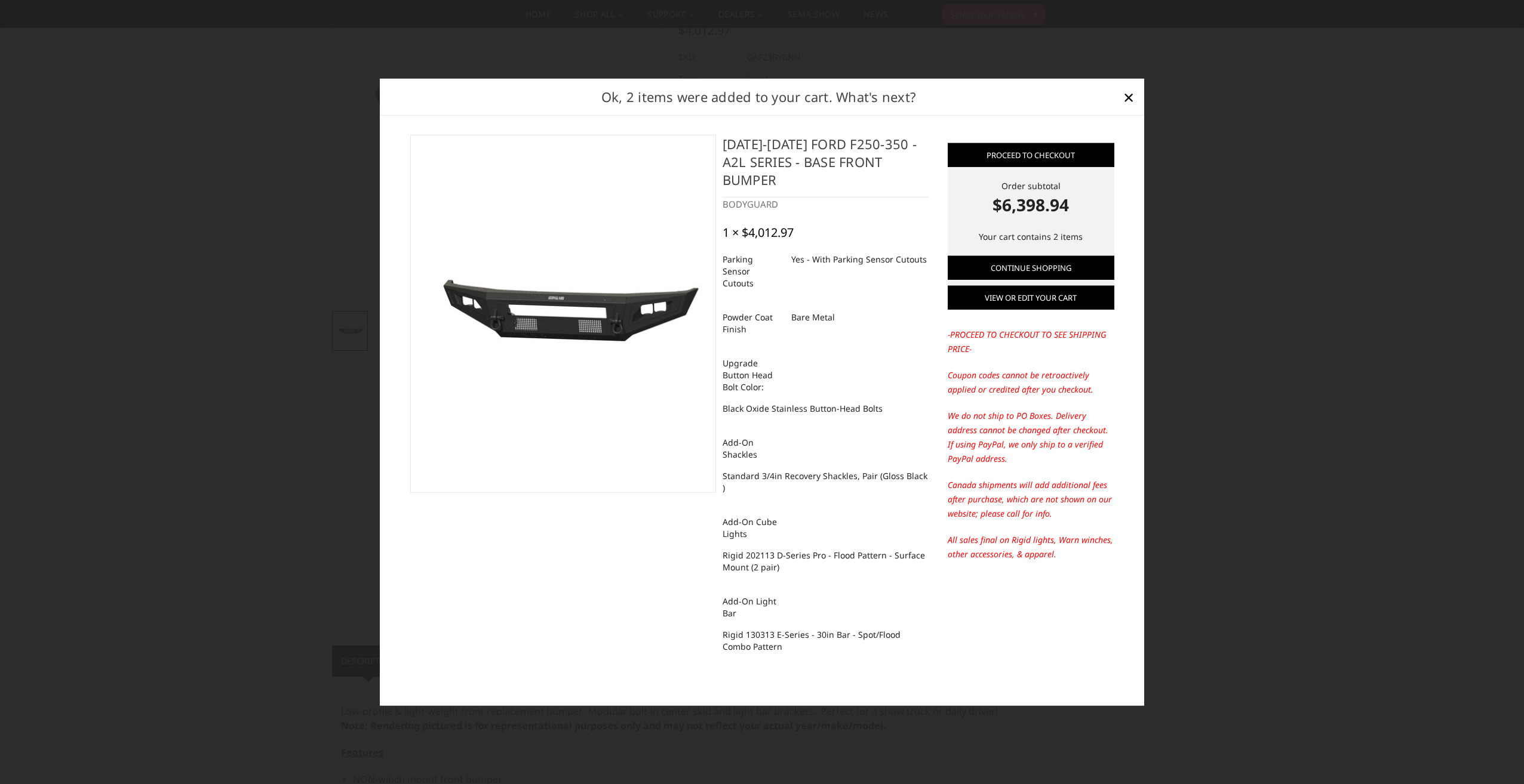
click at [1037, 310] on link "View or edit your cart" at bounding box center [1031, 298] width 166 height 24
